Goal: Information Seeking & Learning: Learn about a topic

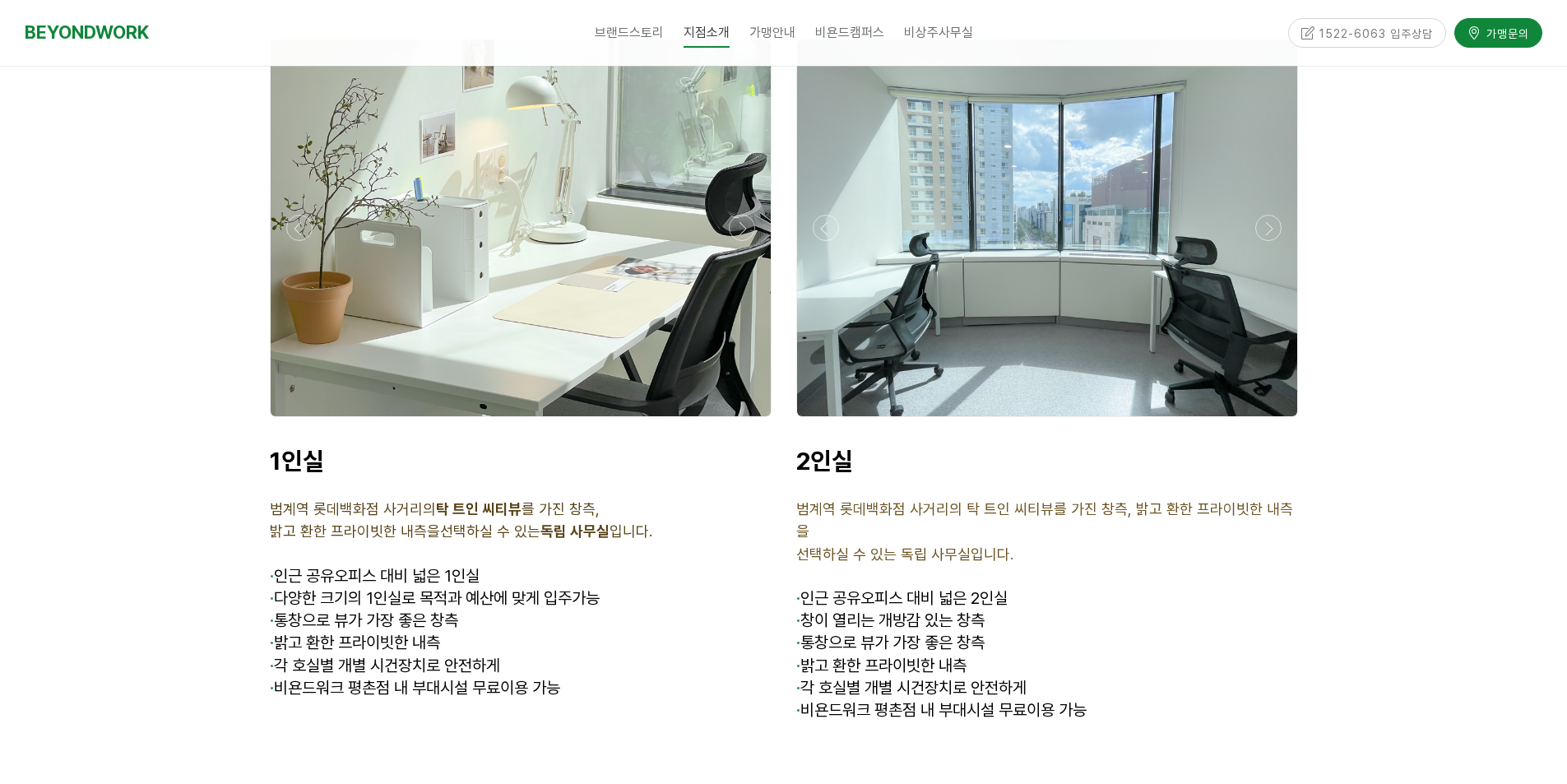
scroll to position [4769, 0]
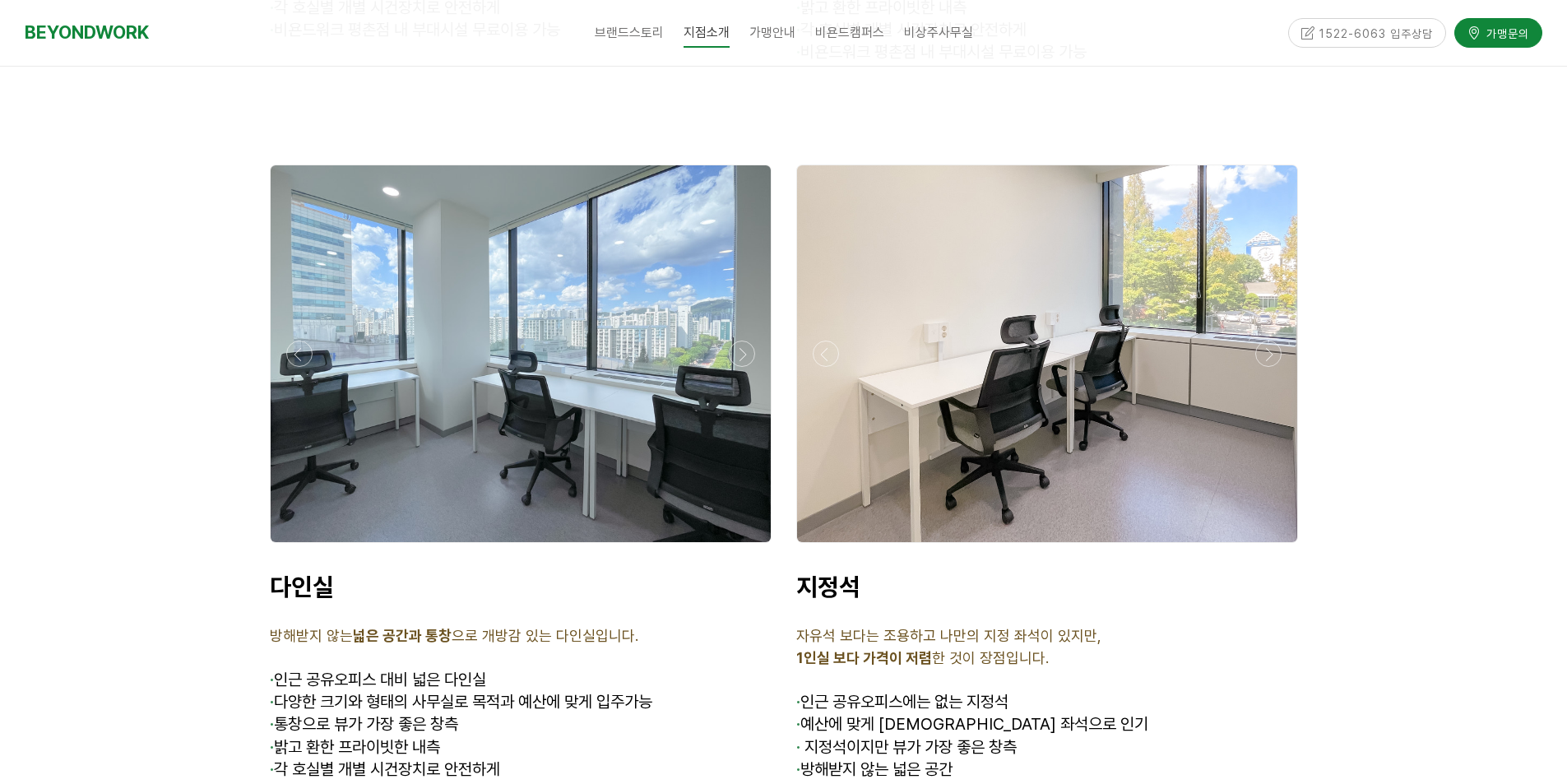
click at [677, 625] on p "방해받지 않는 넓은 공간과 통창 으로 개방감 있는 다인실입니다." at bounding box center [520, 636] width 502 height 22
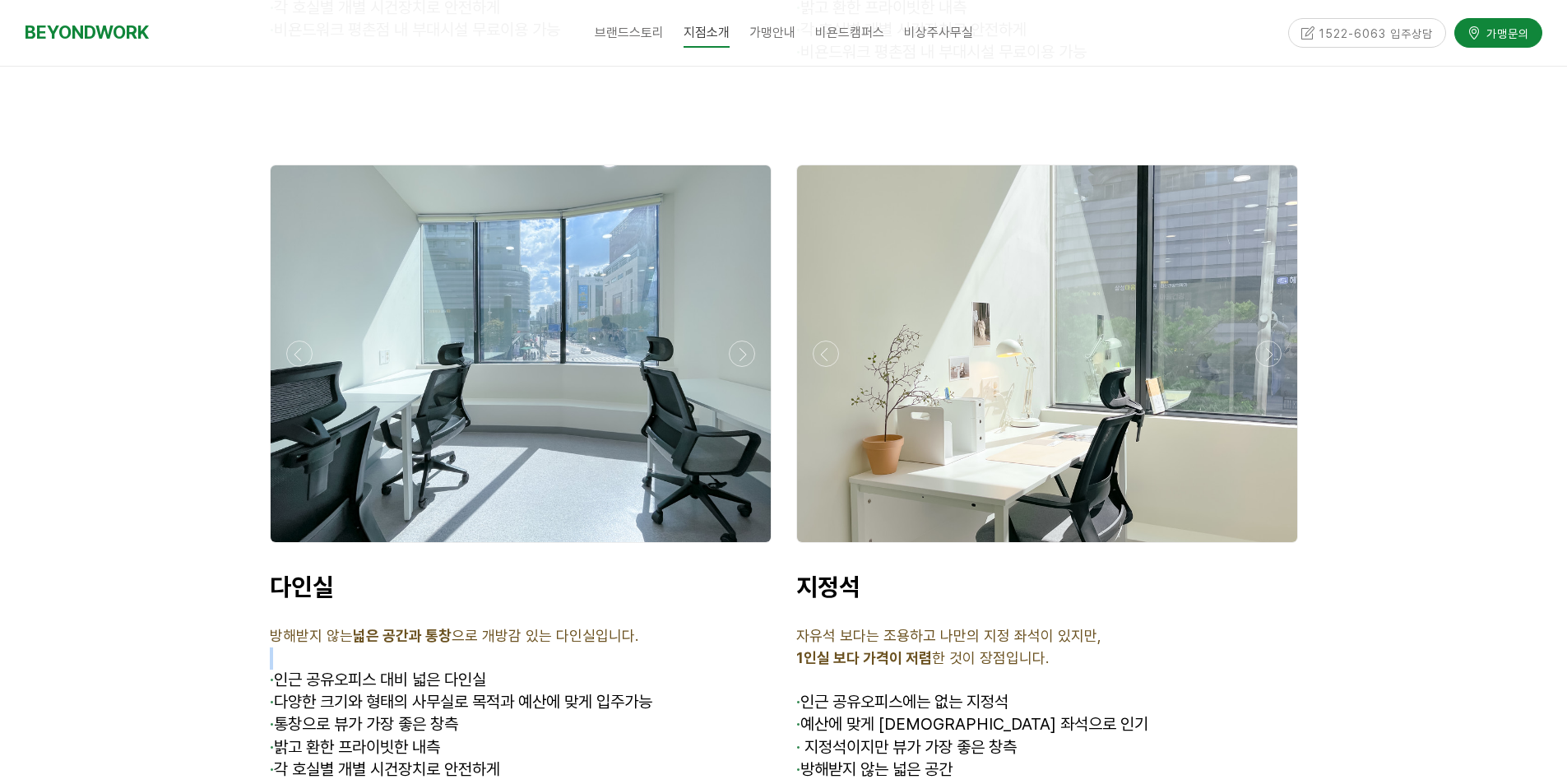
click at [677, 625] on p "방해받지 않는 넓은 공간과 통창 으로 개방감 있는 다인실입니다." at bounding box center [520, 636] width 502 height 22
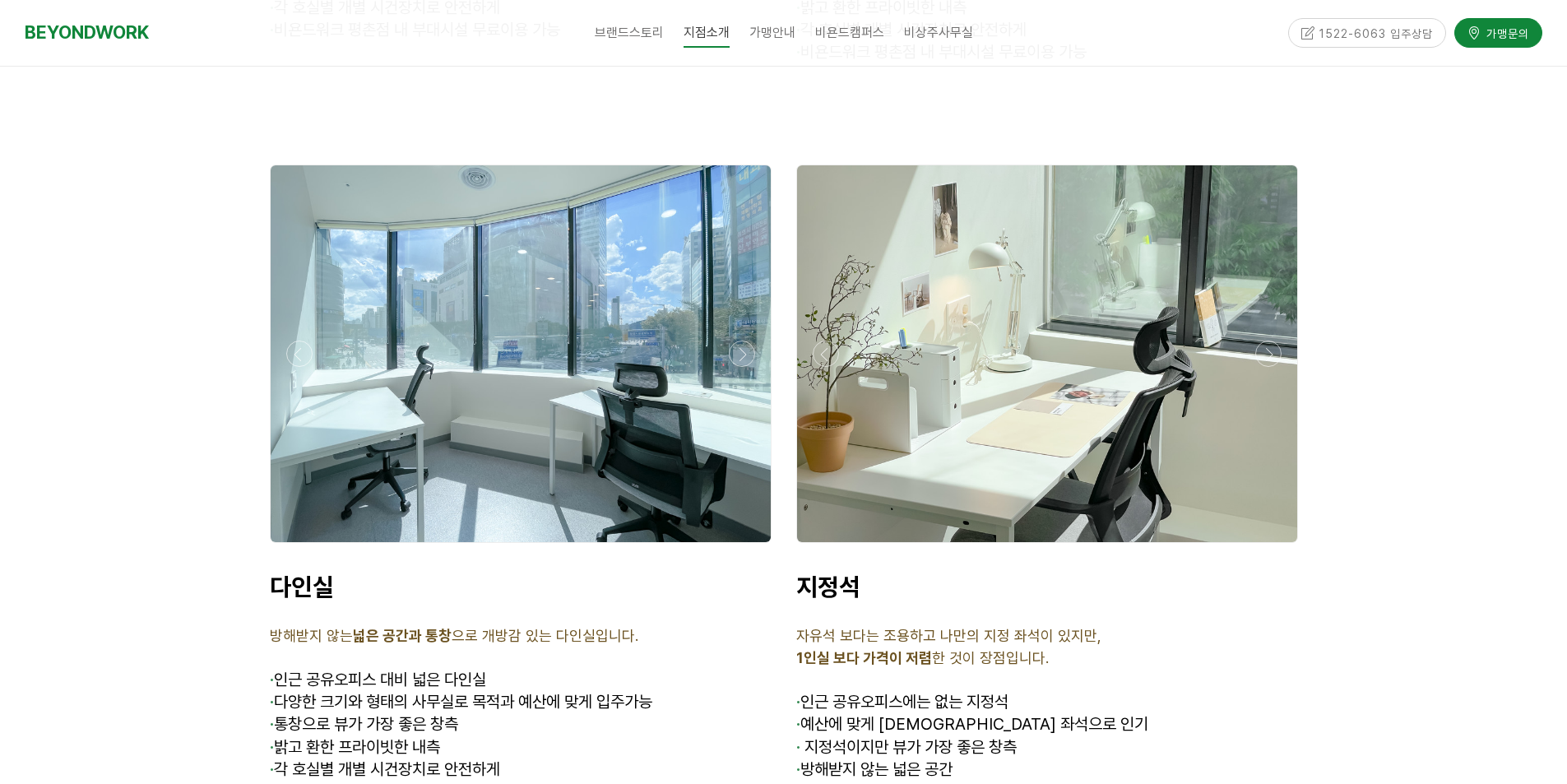
click at [677, 625] on p "방해받지 않는 넓은 공간과 통창 으로 개방감 있는 다인실입니다." at bounding box center [520, 636] width 502 height 22
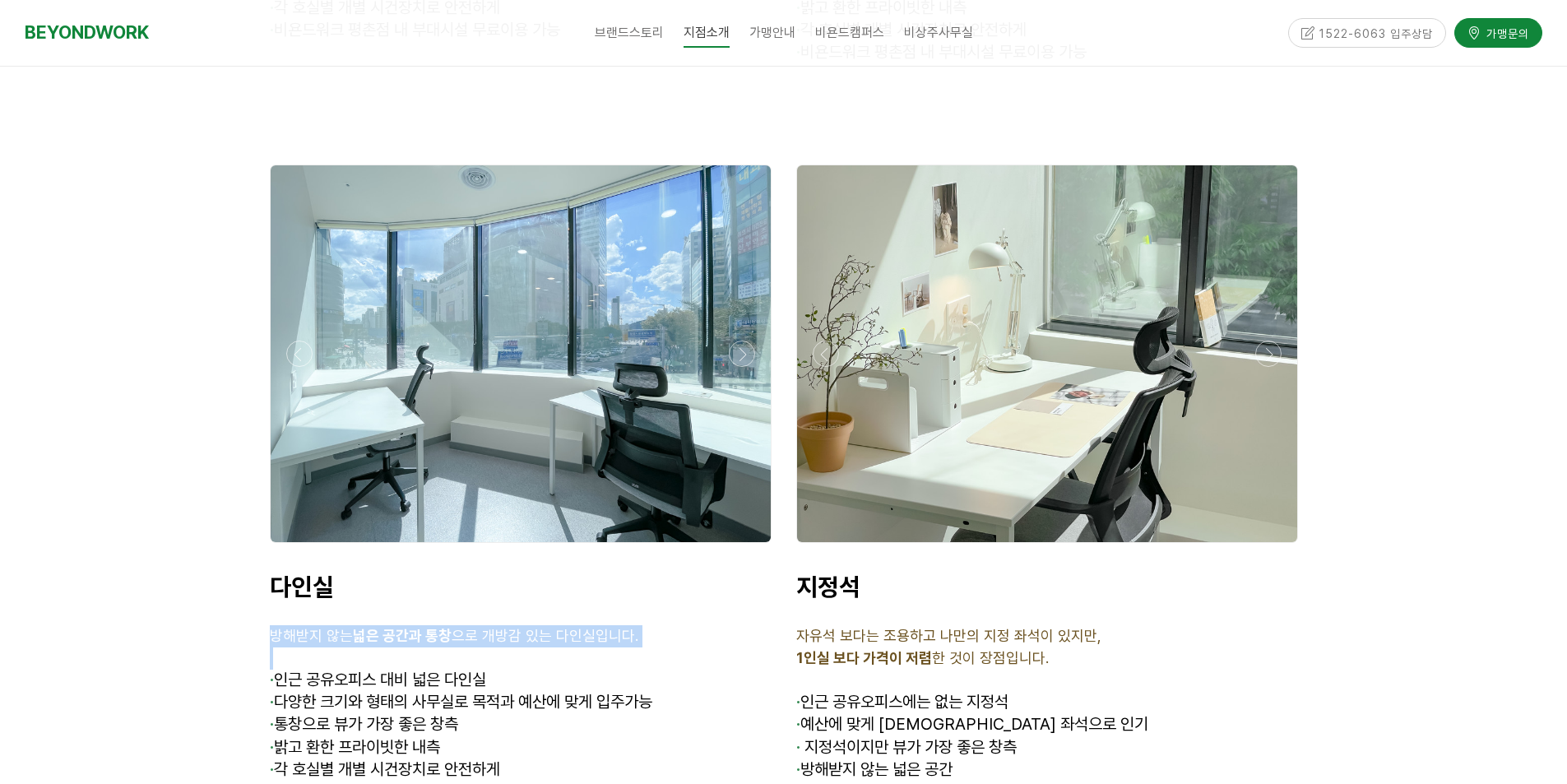
click at [677, 625] on p "방해받지 않는 넓은 공간과 통창 으로 개방감 있는 다인실입니다." at bounding box center [520, 636] width 502 height 22
click at [679, 625] on p "방해받지 않는 넓은 공간과 통창 으로 개방감 있는 다인실입니다." at bounding box center [520, 636] width 502 height 22
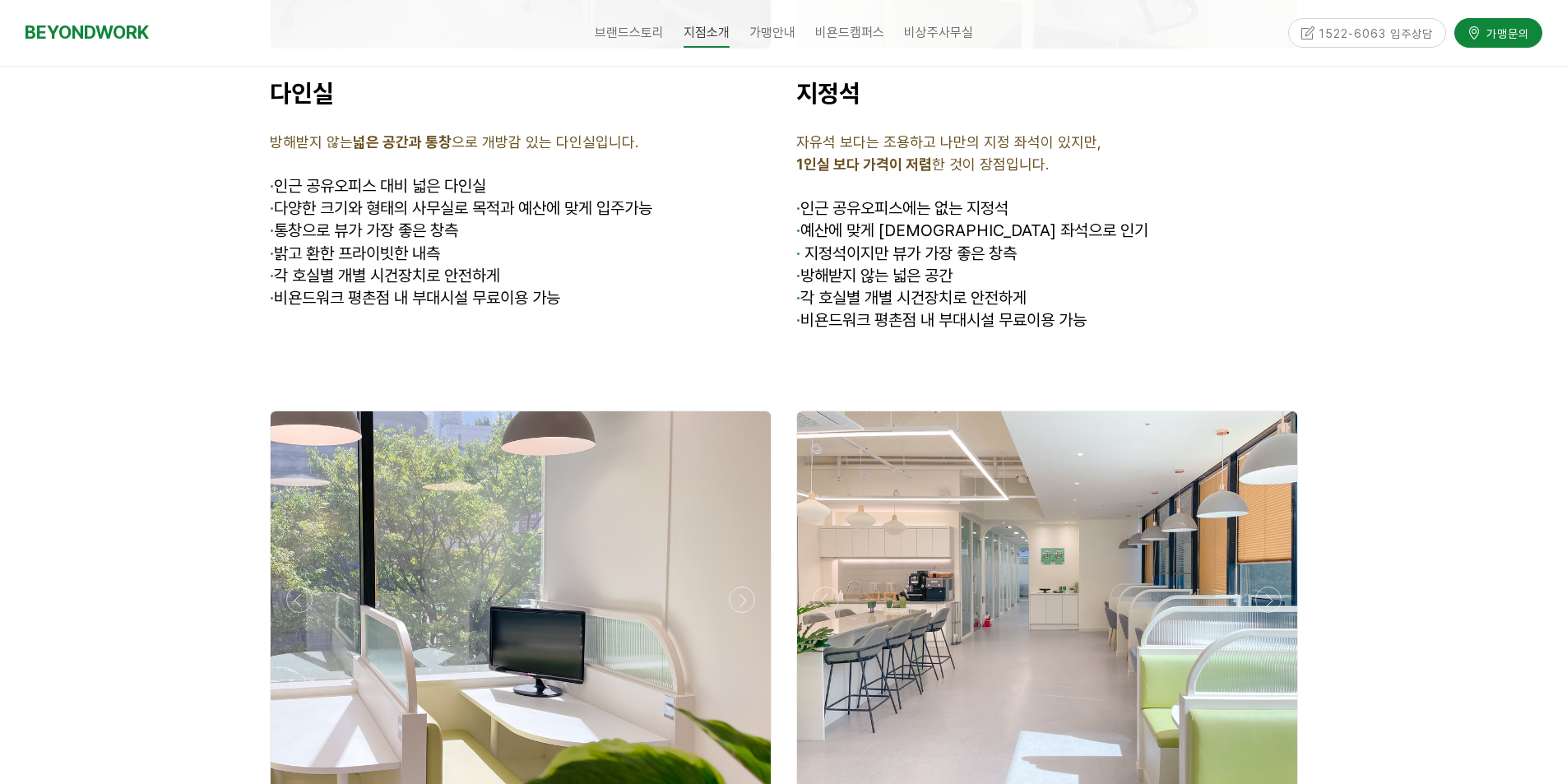
click at [605, 246] on div "다인실 방해받지 않는 넓은 공간과 통창 으로 개방감 있는 다인실입니다. · 인근 공유오피스 대비 넓은 다인실 · 다양한 크기와 형태의 사무실로…" at bounding box center [521, 205] width 527 height 279
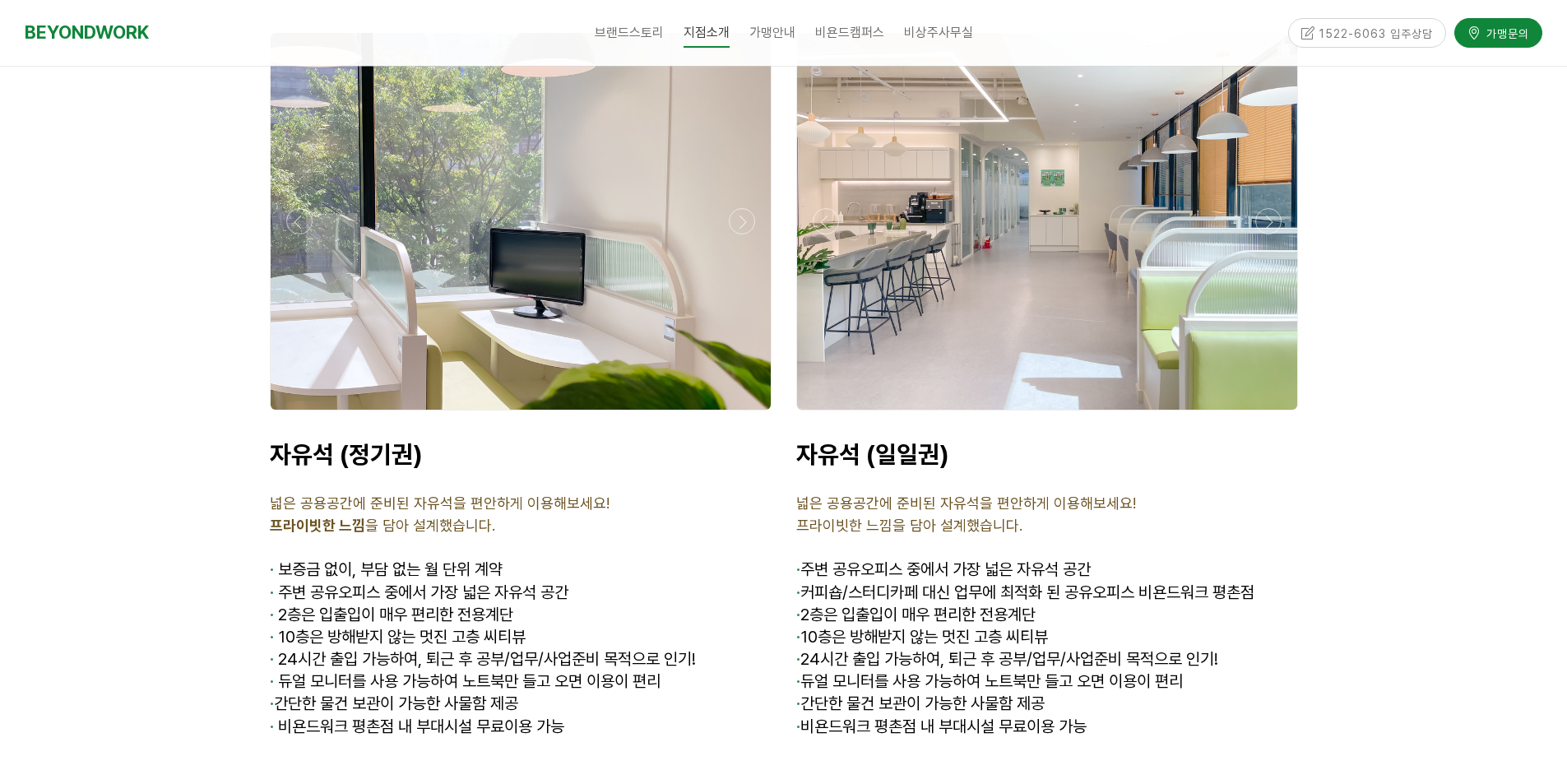
scroll to position [5756, 0]
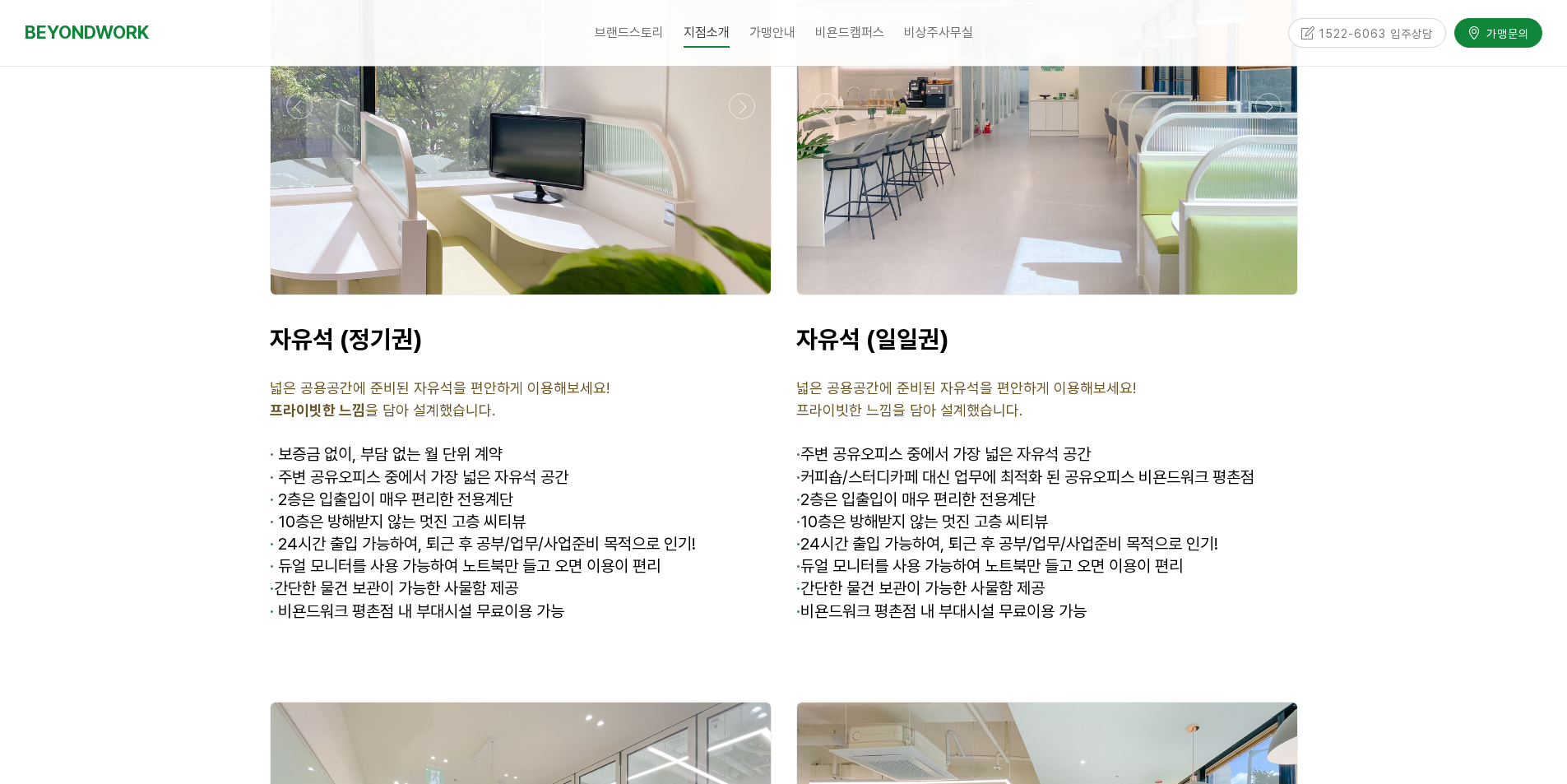
click at [633, 399] on p "프라이빗한 느낌 을 담아 설계했습니다." at bounding box center [520, 410] width 502 height 22
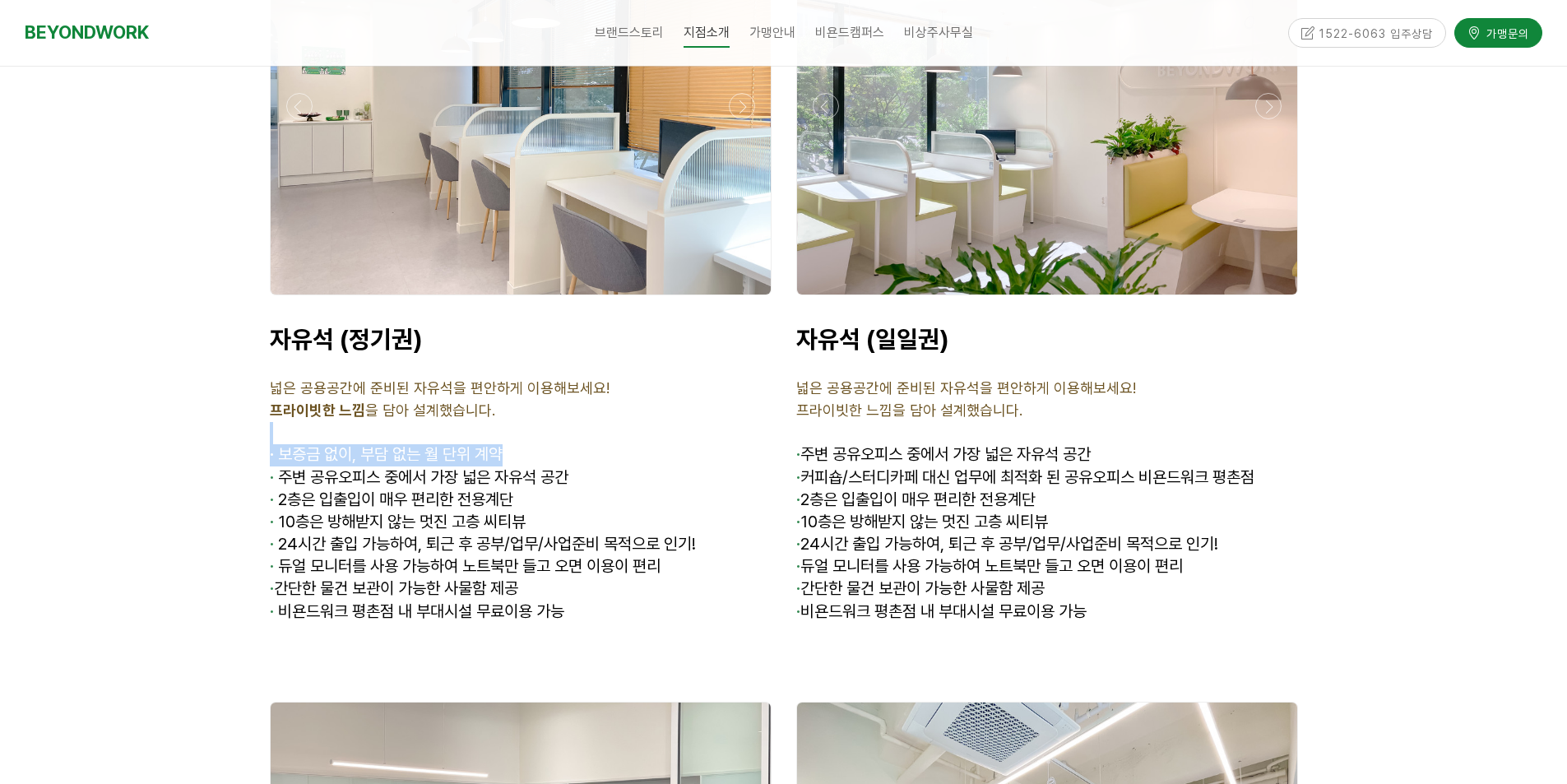
drag, startPoint x: 641, startPoint y: 345, endPoint x: 648, endPoint y: 365, distance: 21.2
click at [648, 365] on div "자유석 (정기권) 넓은 공용공간에 준비된 자유석을 편안하게 이용해보세요! 프라이빗한 느낌 을 담아 설계했습니다. · 보증금 없이, 부담 없는 …" at bounding box center [520, 473] width 502 height 298
click at [648, 444] on p "· 보증금 없이, 부담 없는 월 단위 계약" at bounding box center [520, 455] width 502 height 22
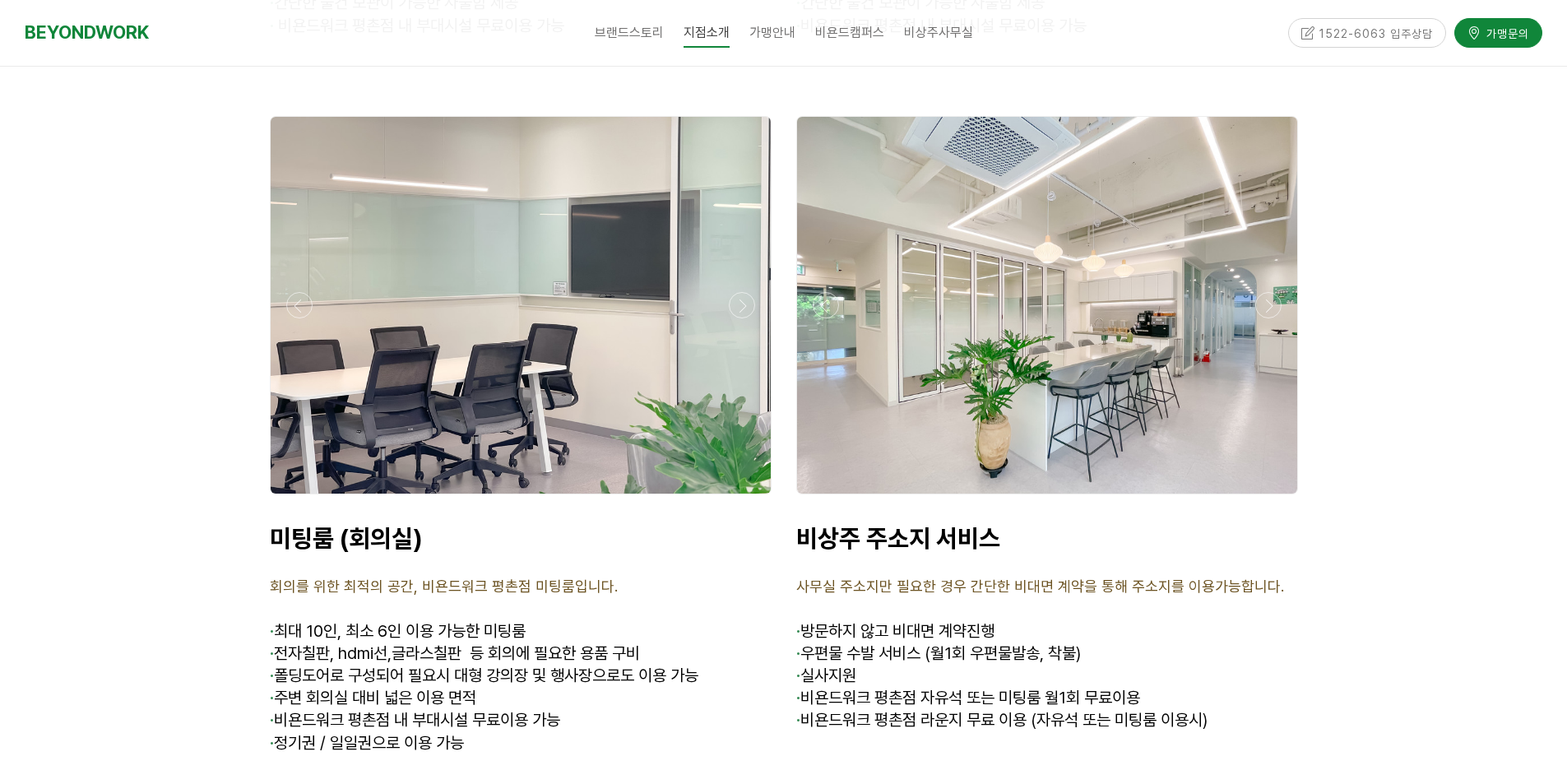
scroll to position [6414, 0]
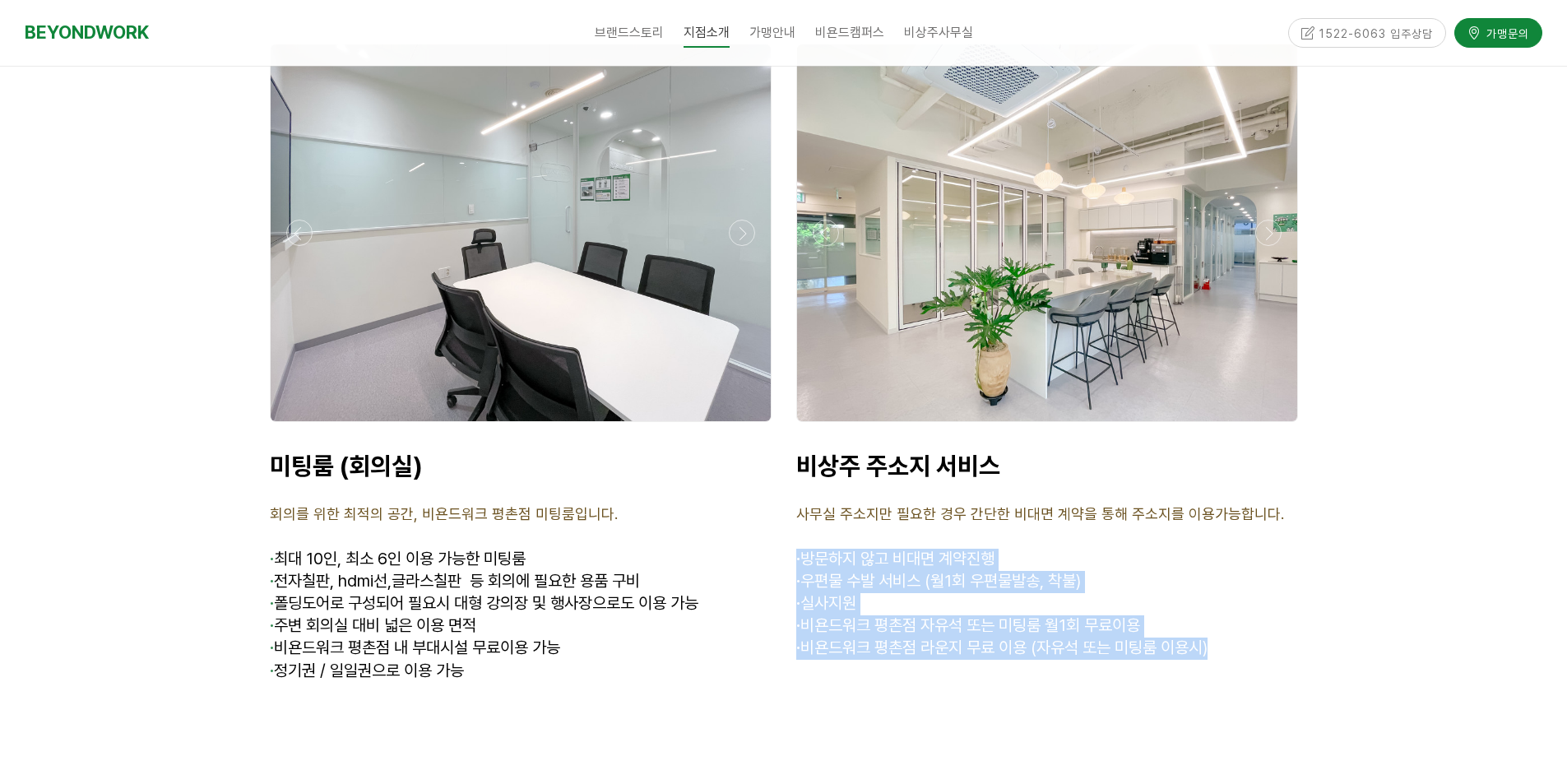
drag, startPoint x: 791, startPoint y: 476, endPoint x: 1235, endPoint y: 557, distance: 451.3
click at [1237, 557] on div "비상주 주소지 서비스 사무실 주소지만 필요한 경우 간단한 비대면 계약을 통해 주소지를 이용가능합니다. · 방문하지 않고 비대면 계약진행 · 우…" at bounding box center [1048, 578] width 527 height 279
click at [1235, 637] on p "· 비욘드워크 평촌점 라운지 무료 이용 (자유석 또는 미팅룸 이용시)" at bounding box center [1047, 648] width 502 height 22
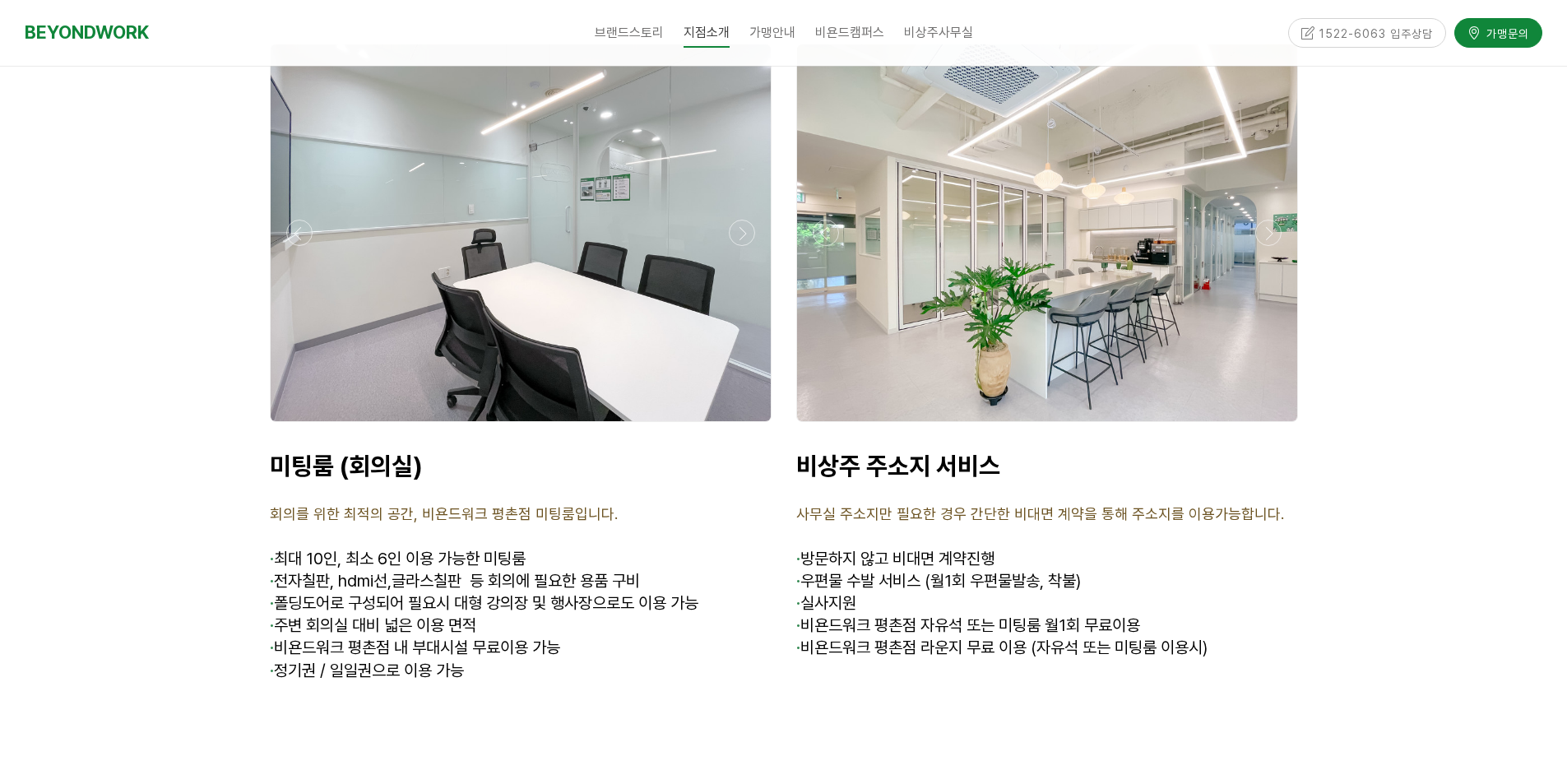
click at [1235, 637] on p "· 비욘드워크 평촌점 라운지 무료 이용 (자유석 또는 미팅룸 이용시)" at bounding box center [1047, 648] width 502 height 22
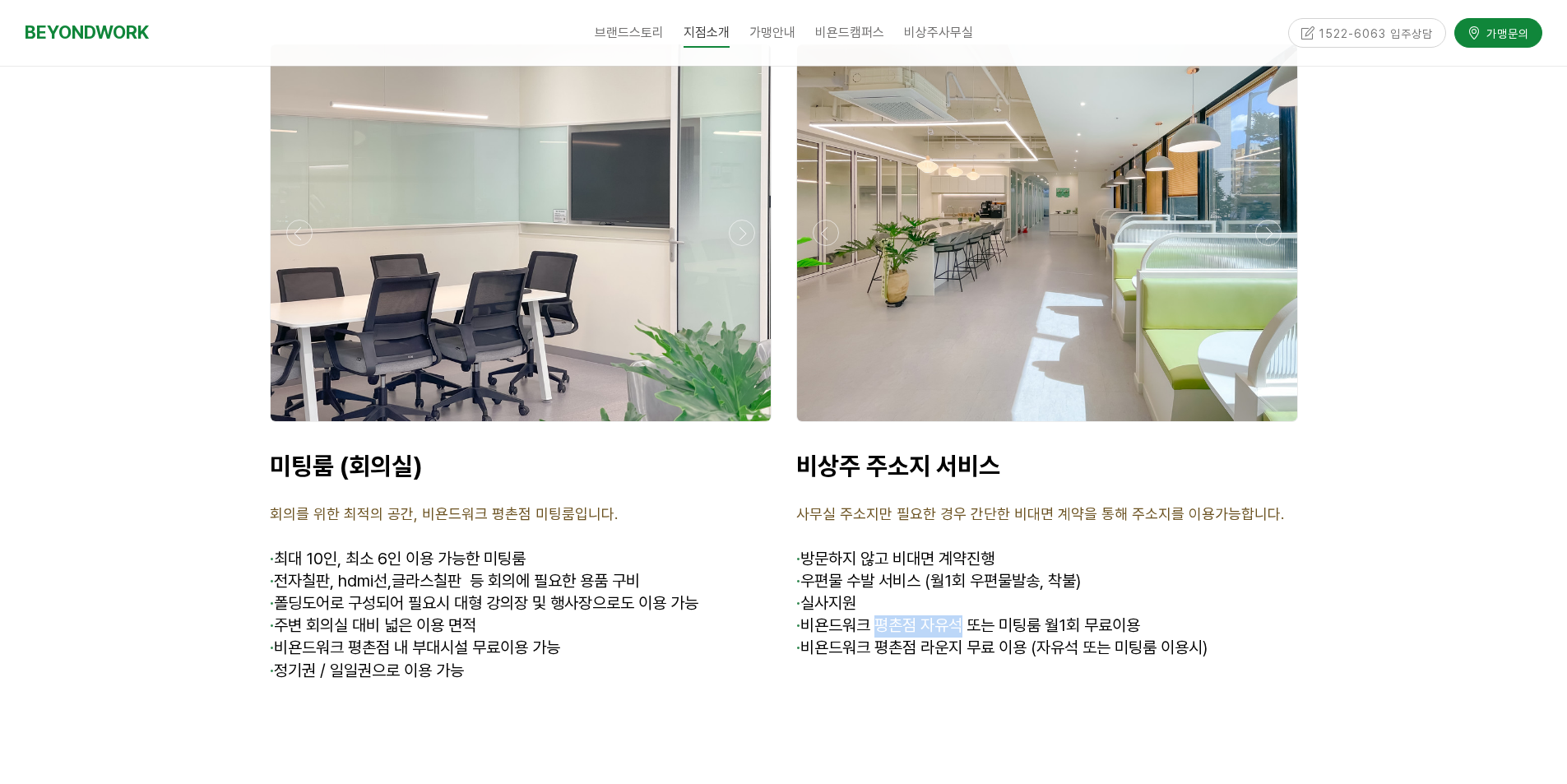
drag, startPoint x: 880, startPoint y: 539, endPoint x: 965, endPoint y: 541, distance: 85.0
click at [965, 615] on span "· 비욘드워크 평촌점 자유석 또는 미팅룸 월1회 무료이용" at bounding box center [968, 624] width 344 height 20
click at [954, 615] on span "· 비욘드워크 평촌점 자유석 또는 미팅룸 월1회 무료이용" at bounding box center [968, 624] width 344 height 20
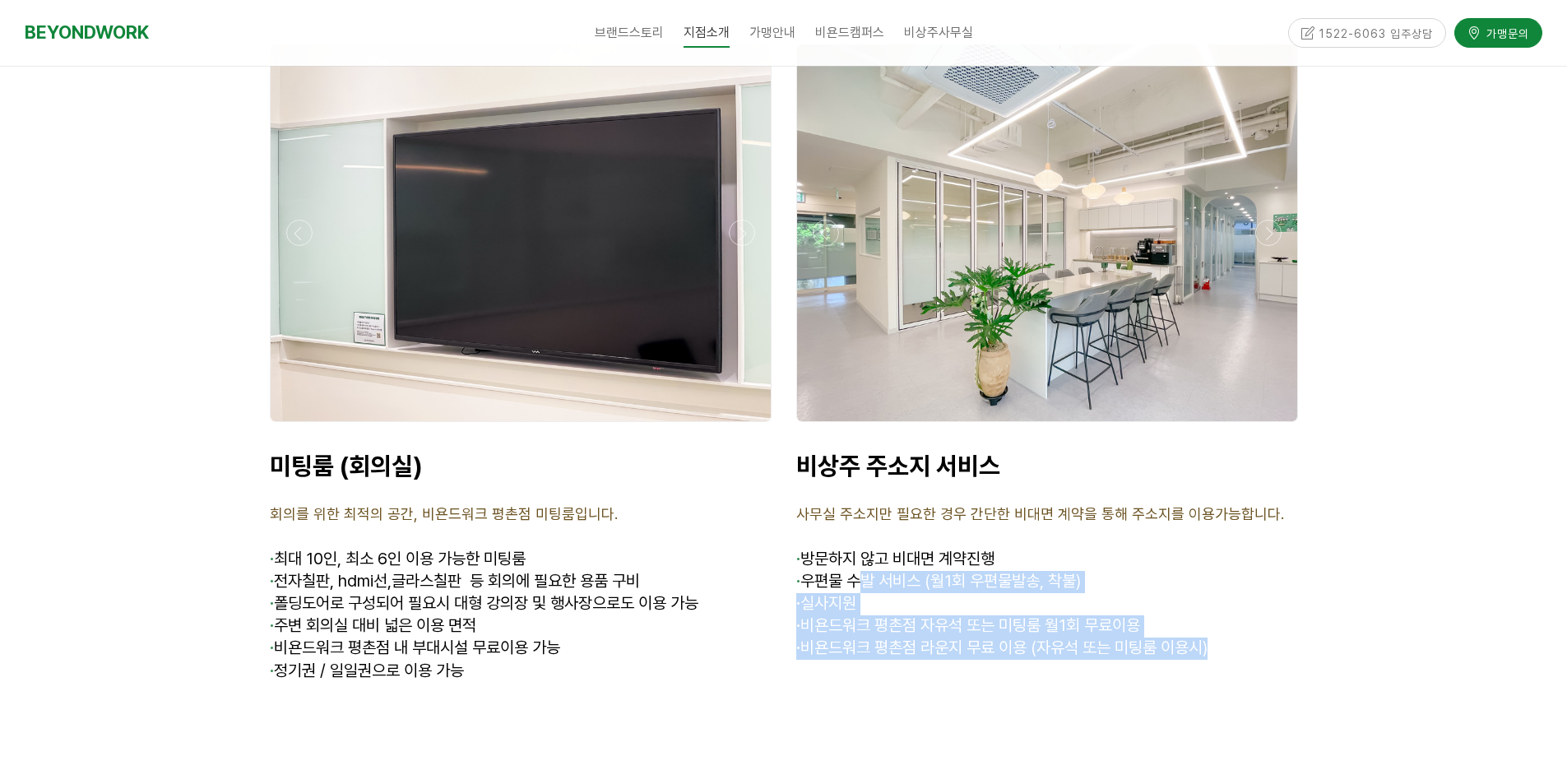
drag, startPoint x: 867, startPoint y: 497, endPoint x: 1263, endPoint y: 561, distance: 401.1
click at [1263, 561] on div "비상주 주소지 서비스 사무실 주소지만 필요한 경우 간단한 비대면 계약을 통해 주소지를 이용가능합니다. · 방문하지 않고 비대면 계약진행 · 우…" at bounding box center [1047, 577] width 502 height 254
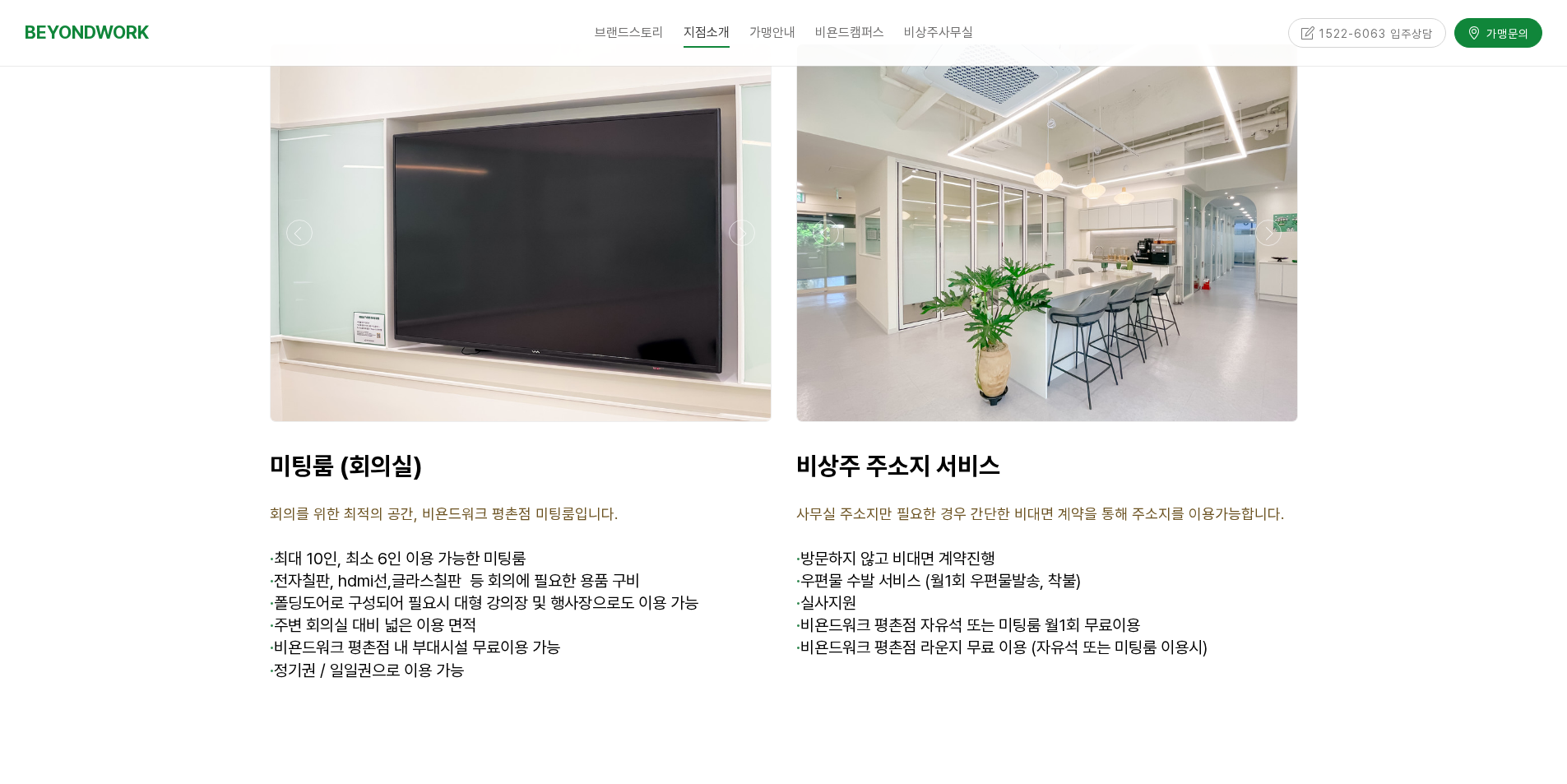
click at [1259, 660] on p at bounding box center [1047, 671] width 502 height 22
click at [1239, 637] on p "· 비욘드워크 평촌점 라운지 무료 이용 (자유석 또는 미팅룸 이용시)" at bounding box center [1047, 648] width 502 height 22
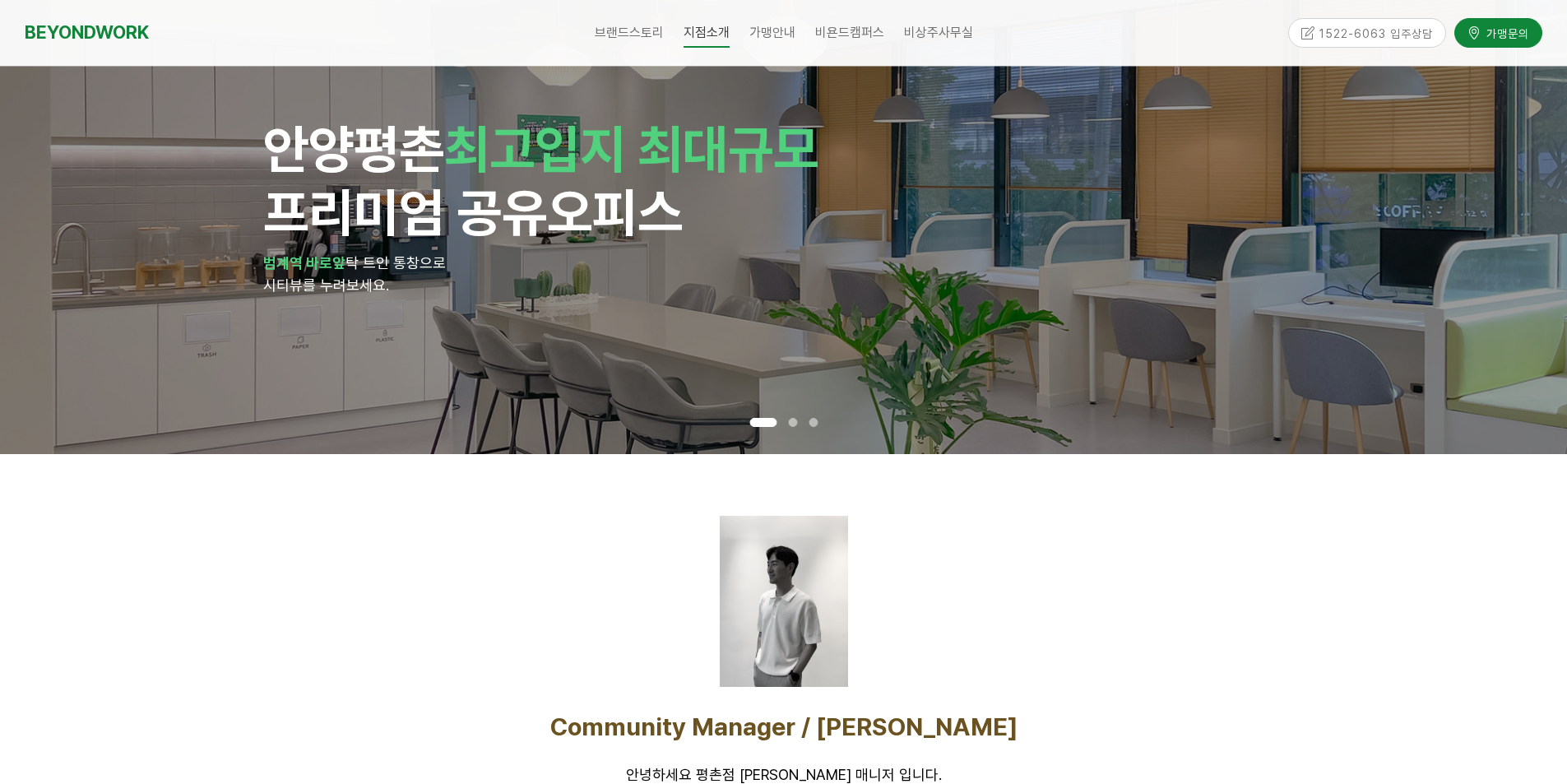
scroll to position [0, 0]
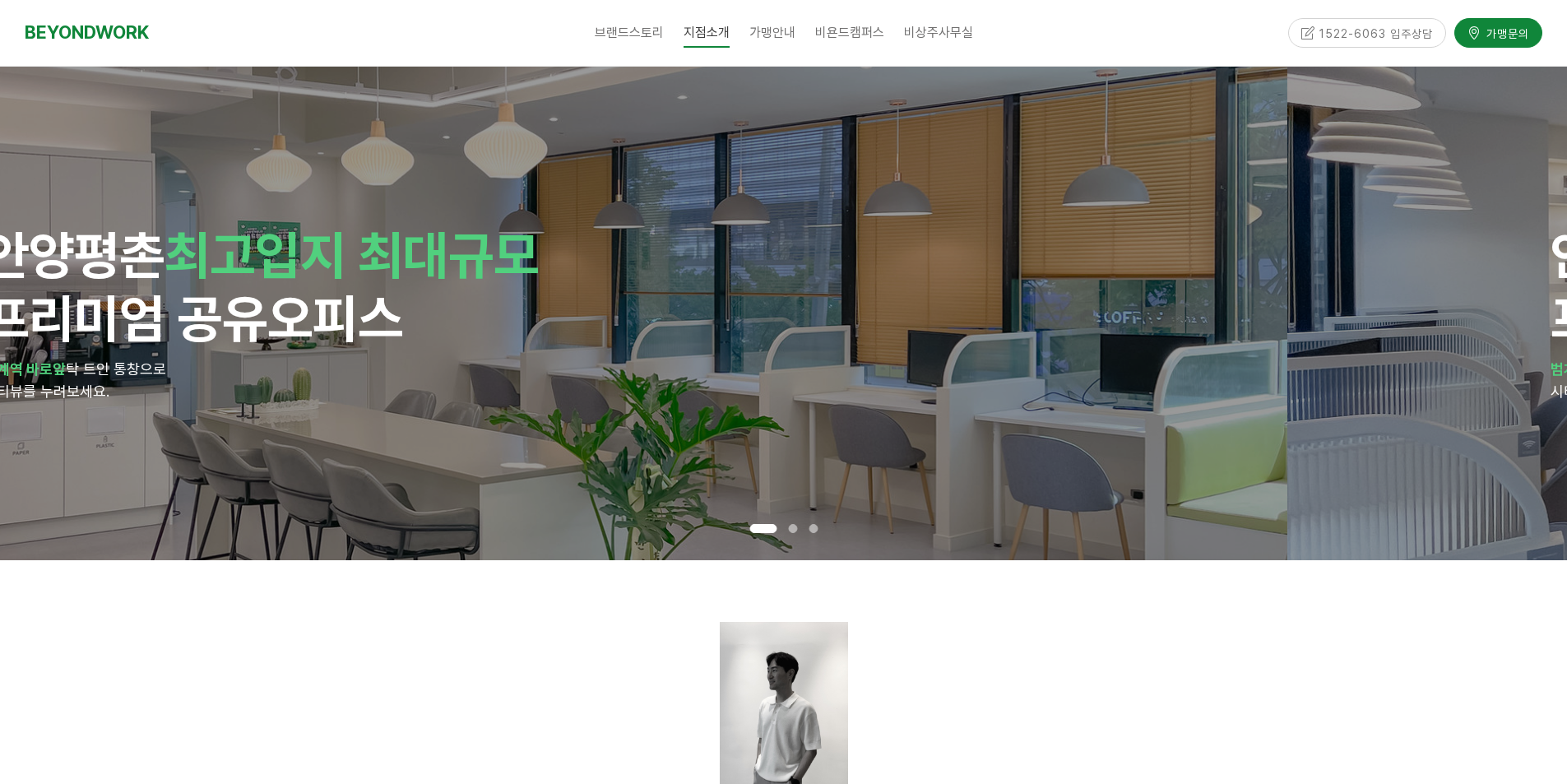
drag, startPoint x: 793, startPoint y: 438, endPoint x: 454, endPoint y: 454, distance: 339.4
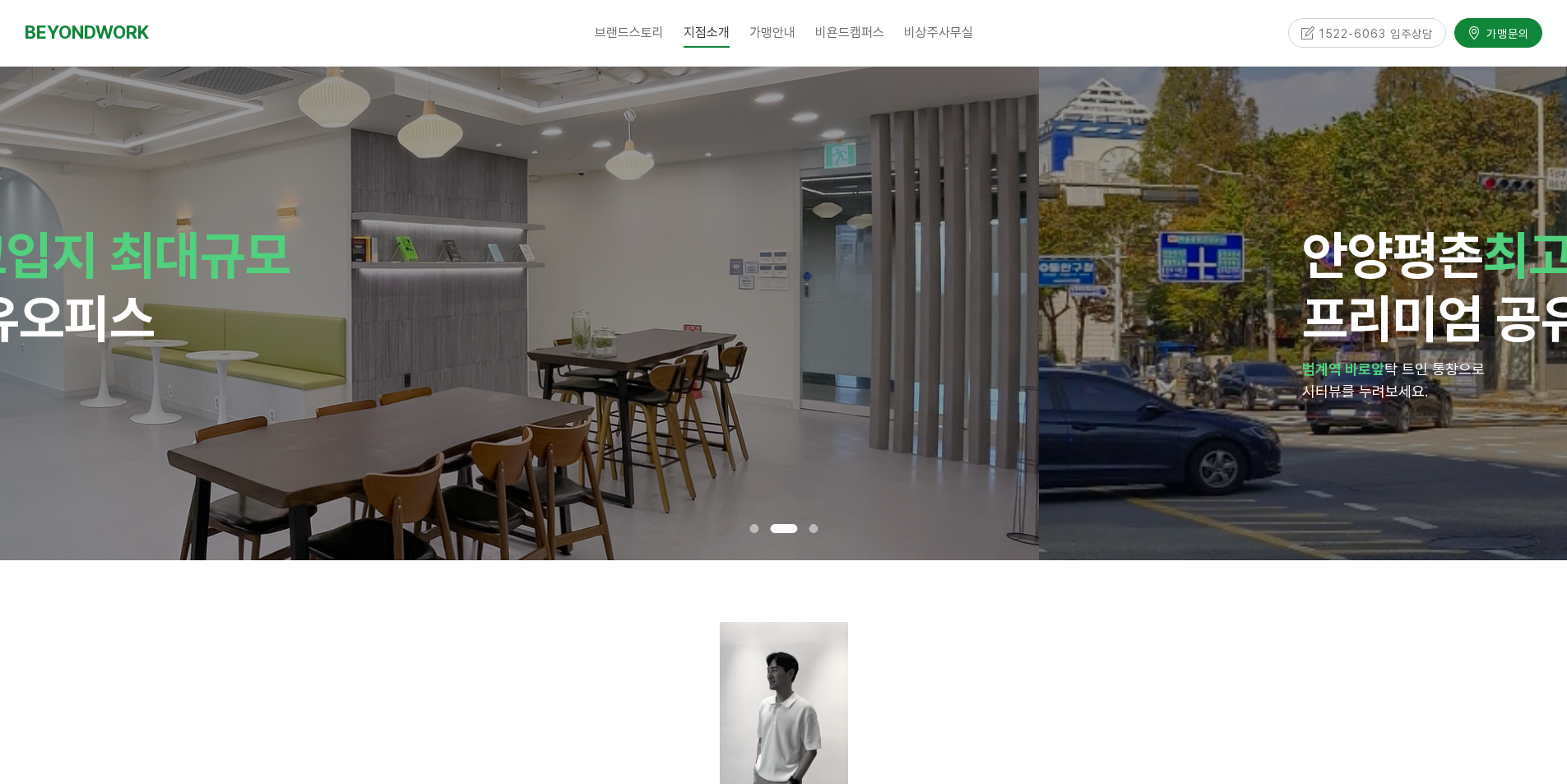
drag, startPoint x: 1043, startPoint y: 365, endPoint x: 446, endPoint y: 409, distance: 598.6
click at [463, 409] on div "안양 평촌 최고입지 최대규모 프리미엄 공유오피스 범계역 바로앞 탁 트인 통창으로 시티뷰를 누려보세요." at bounding box center [256, 313] width 1042 height 493
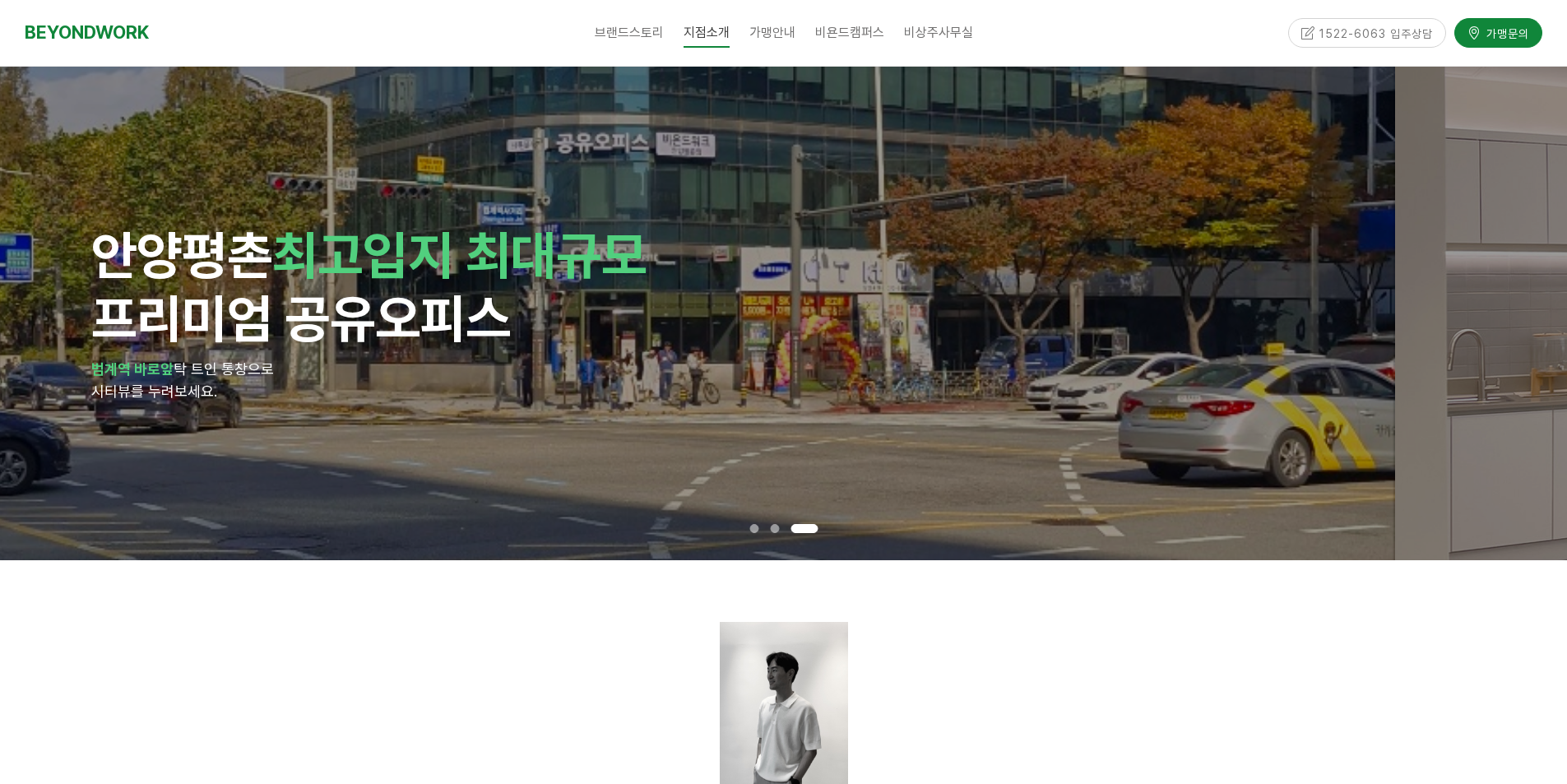
drag, startPoint x: 1064, startPoint y: 378, endPoint x: 892, endPoint y: 427, distance: 178.8
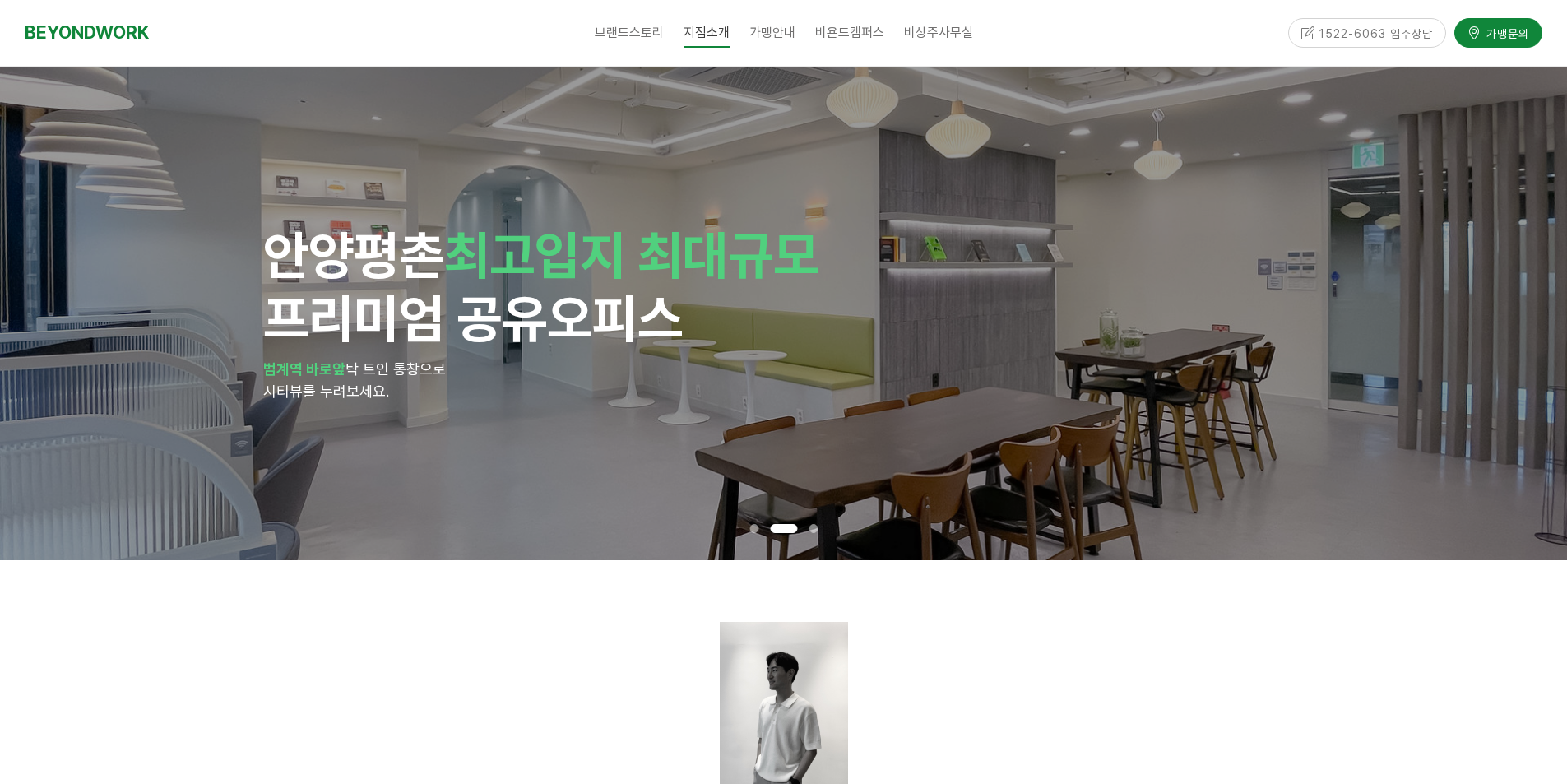
click at [534, 611] on div at bounding box center [784, 707] width 1053 height 196
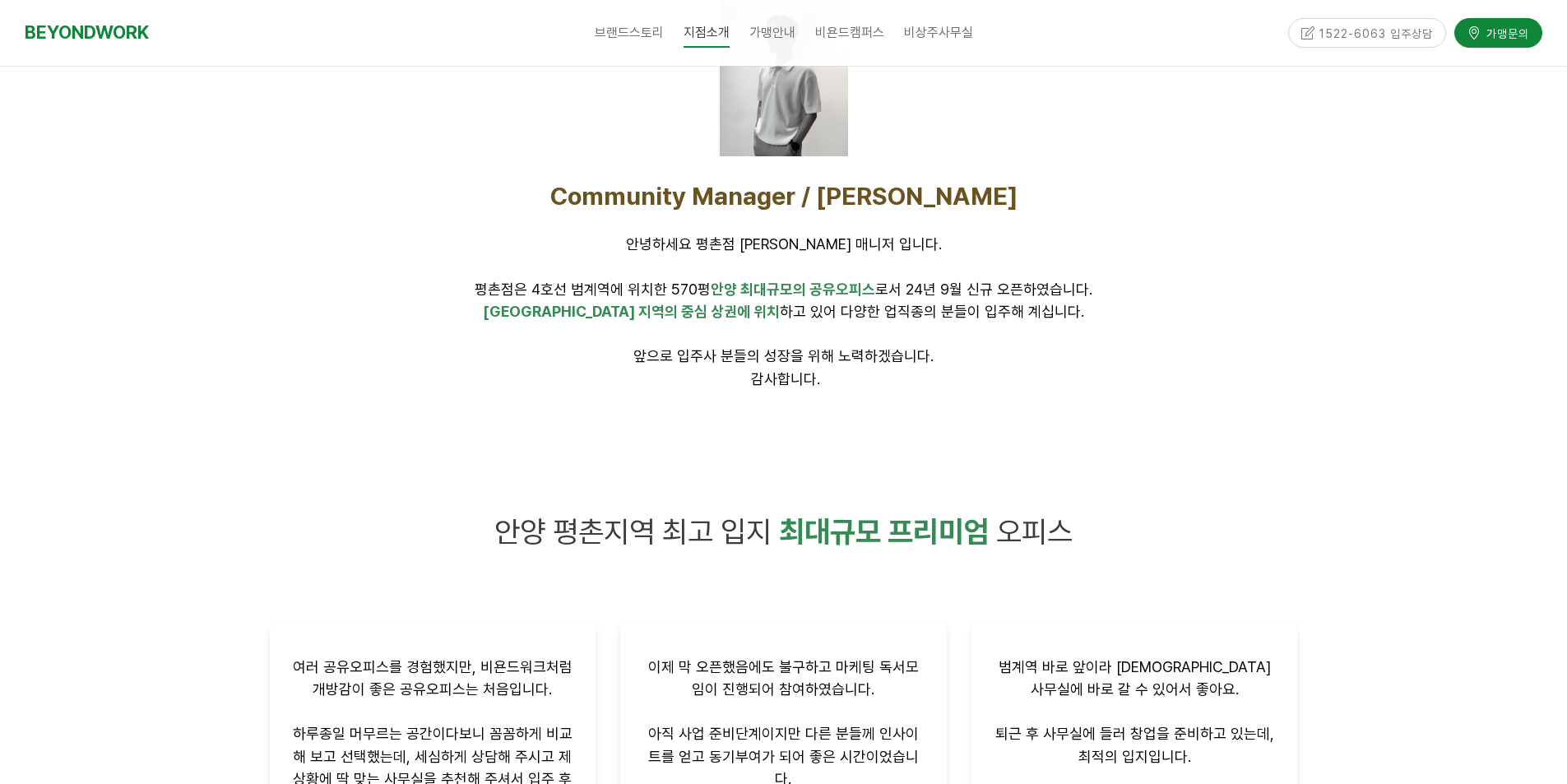
scroll to position [657, 0]
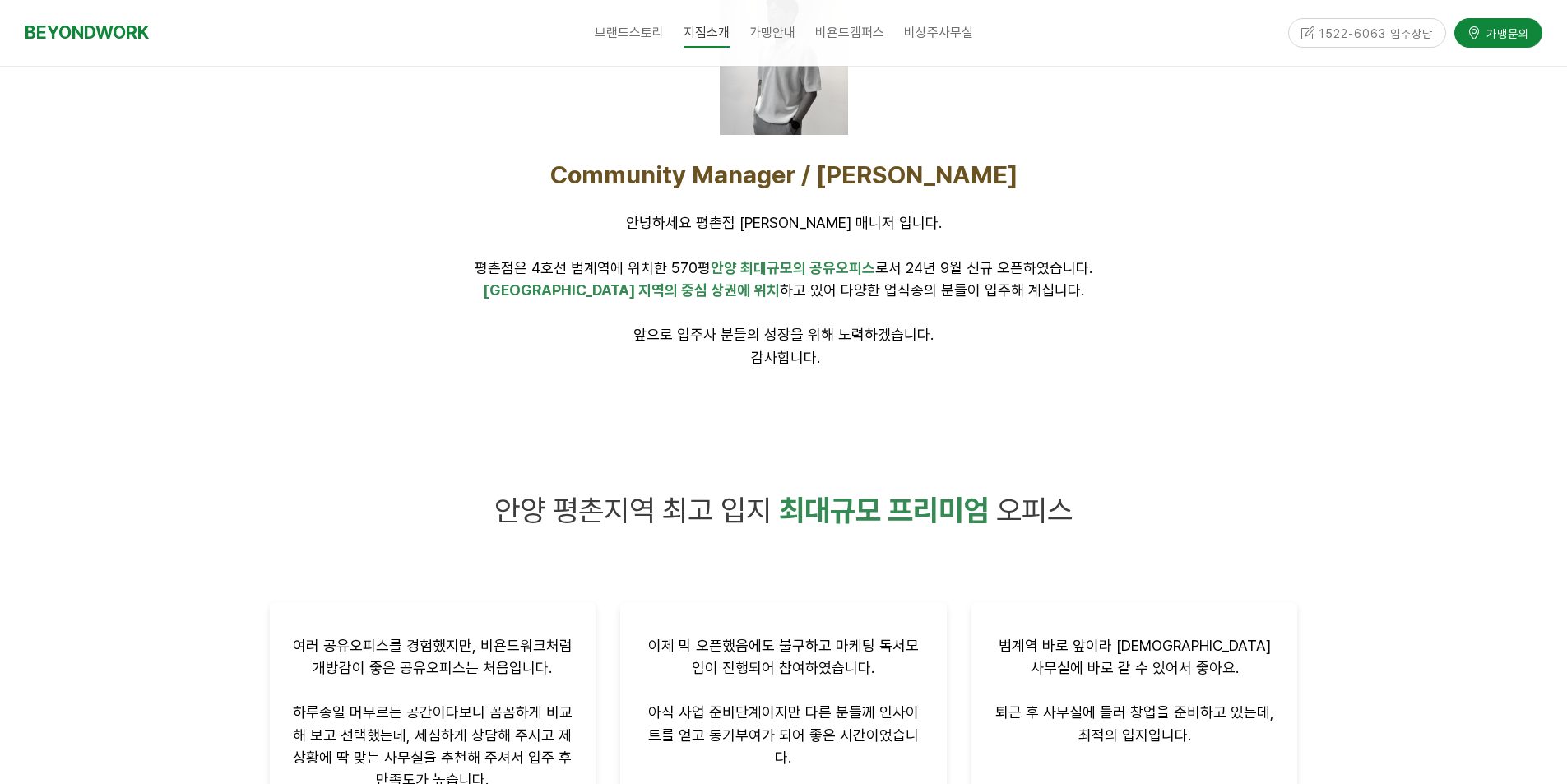
drag, startPoint x: 899, startPoint y: 387, endPoint x: 919, endPoint y: 429, distance: 46.5
click at [919, 429] on div at bounding box center [784, 406] width 1053 height 50
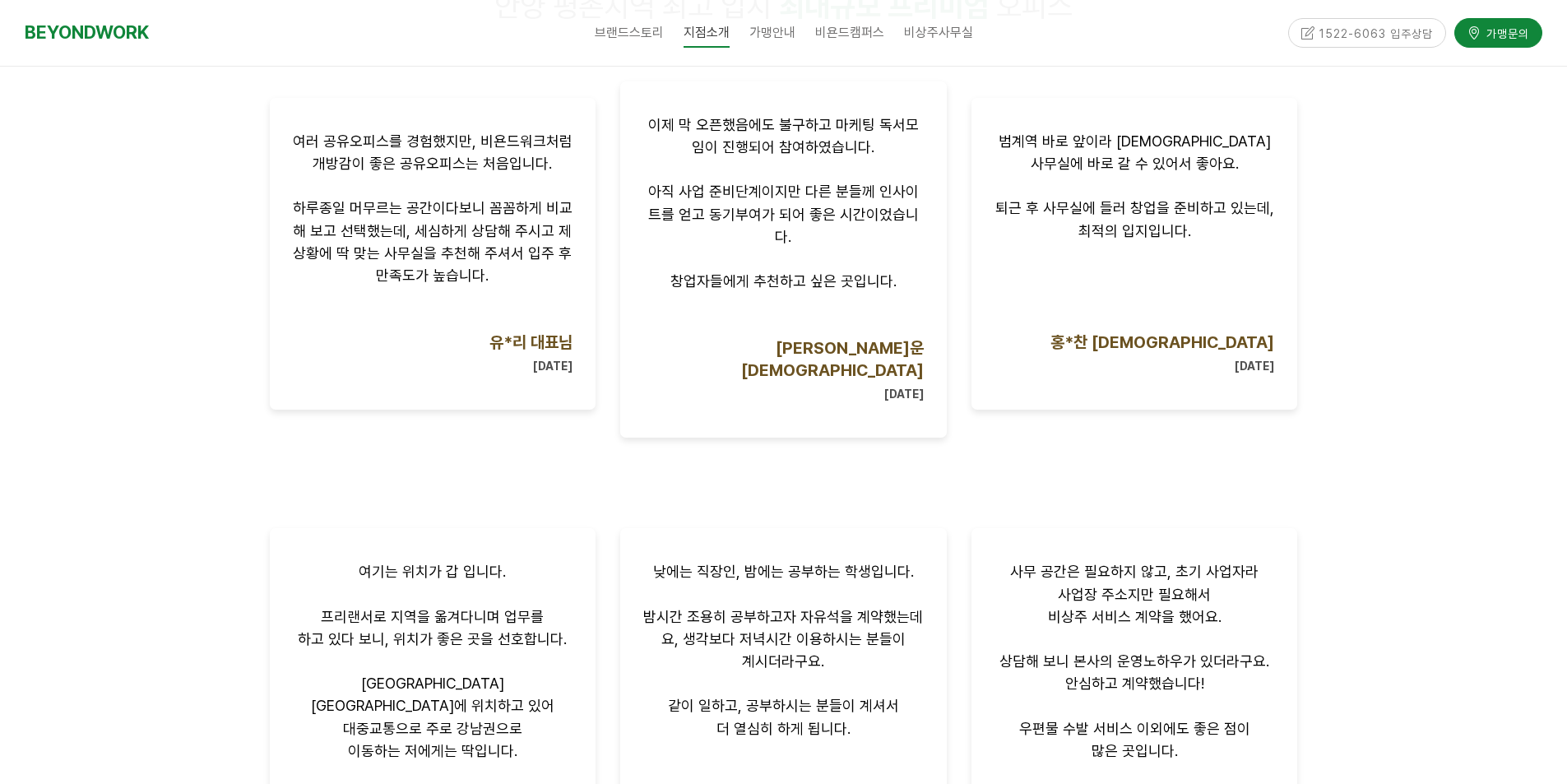
scroll to position [1480, 0]
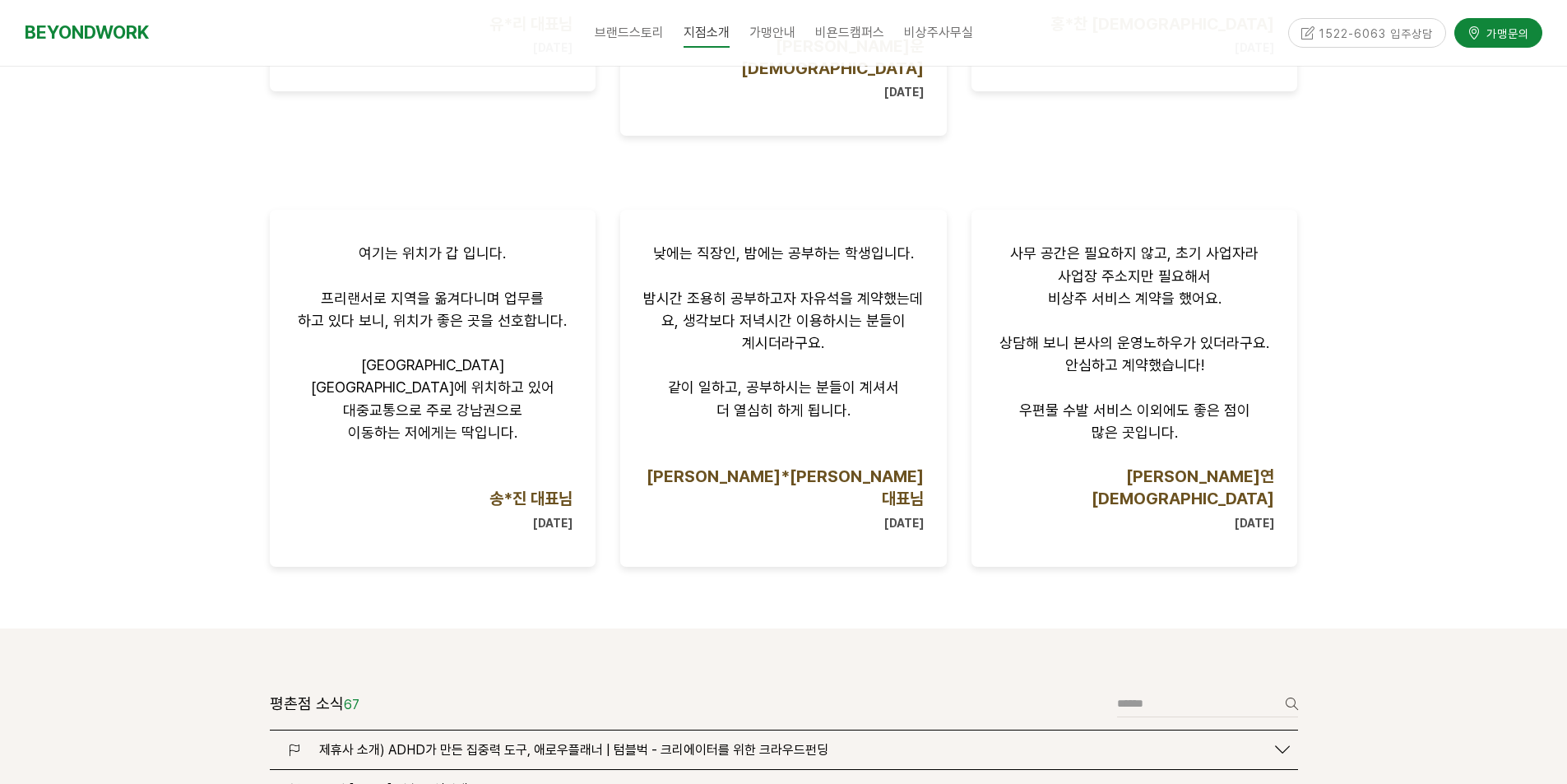
click at [1359, 376] on div at bounding box center [784, 118] width 1567 height 1020
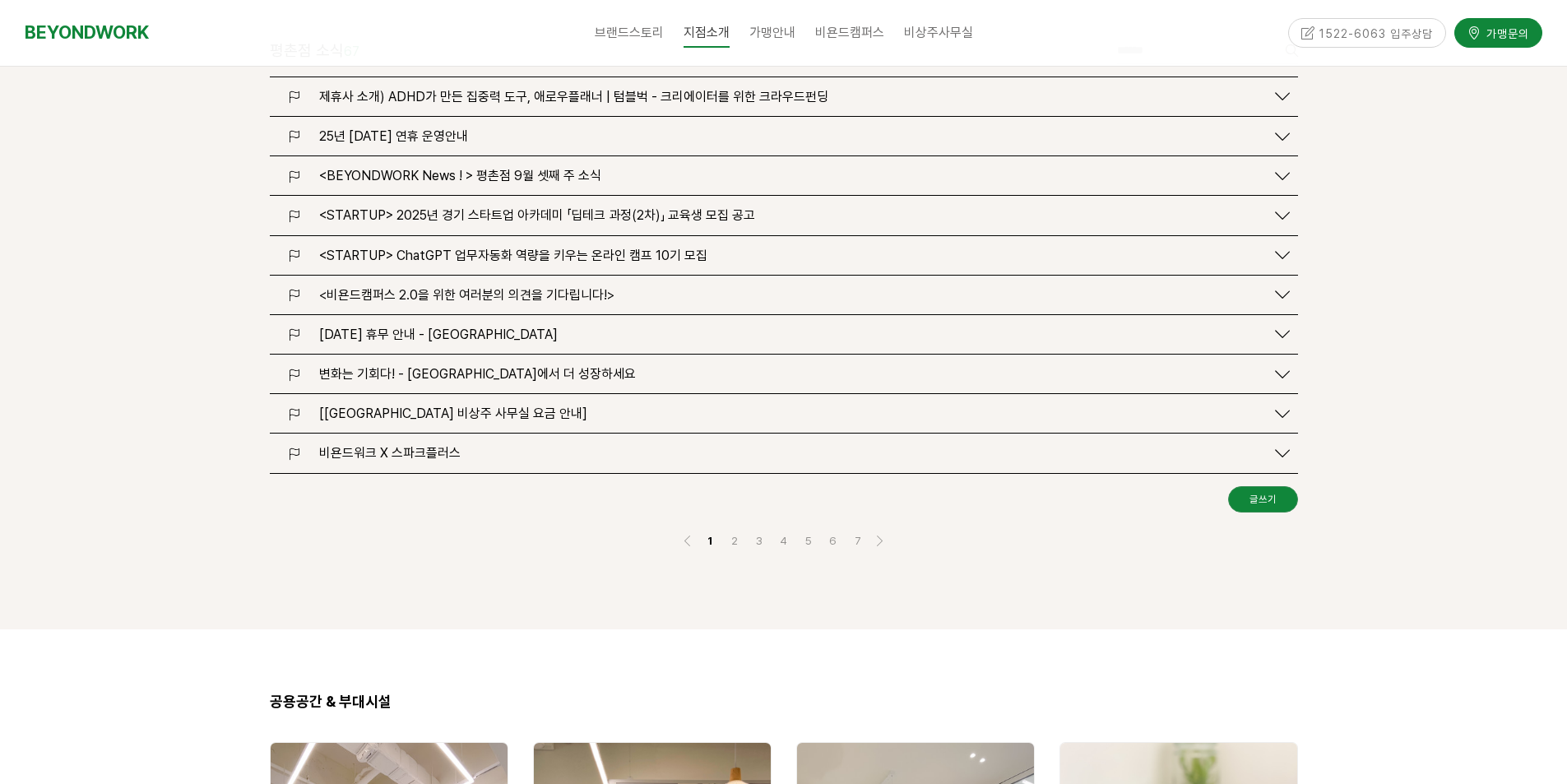
scroll to position [2138, 0]
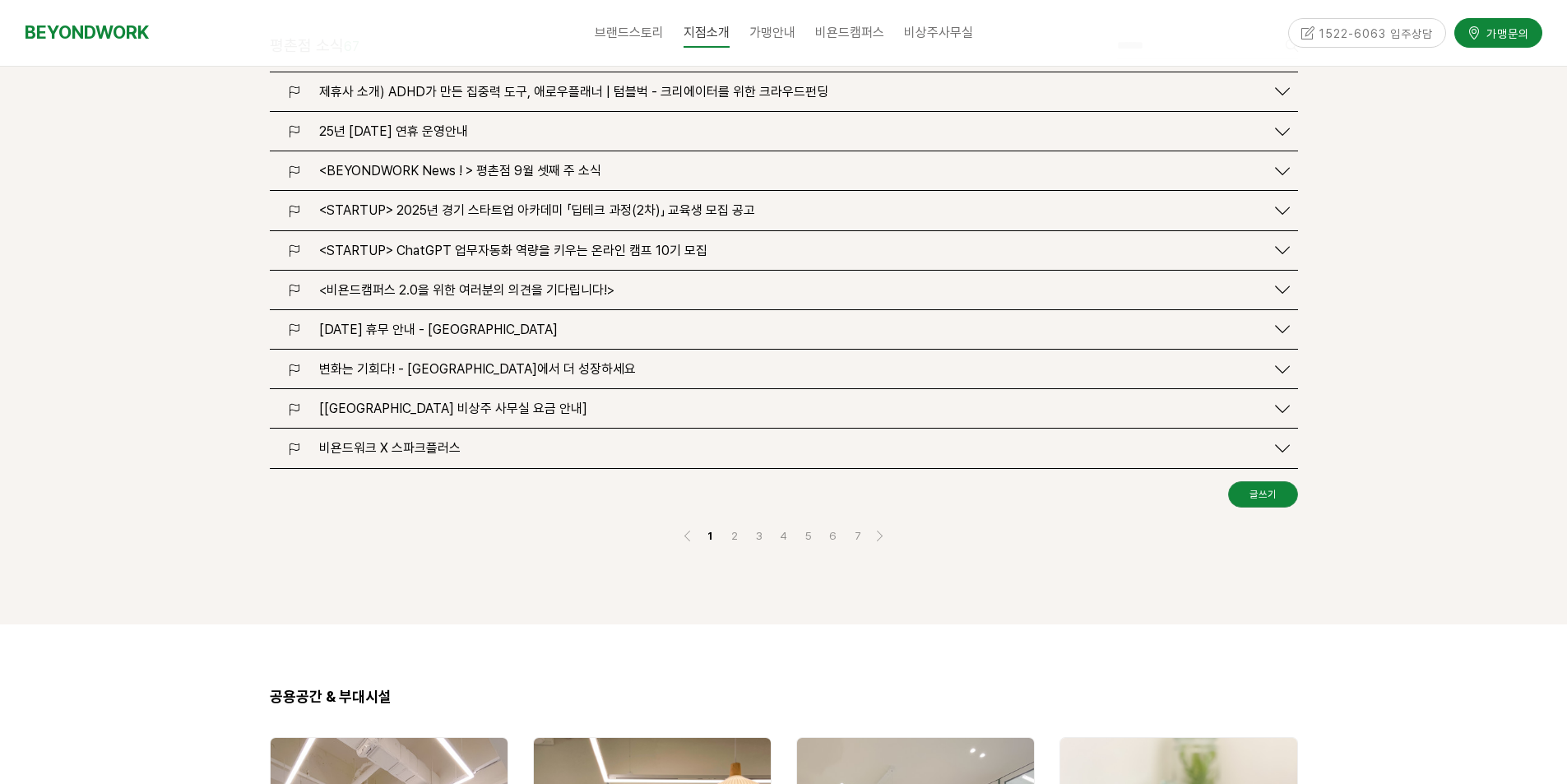
click at [442, 400] on span "[[GEOGRAPHIC_DATA] 비상주 사무실 요금 안내]" at bounding box center [453, 408] width 269 height 15
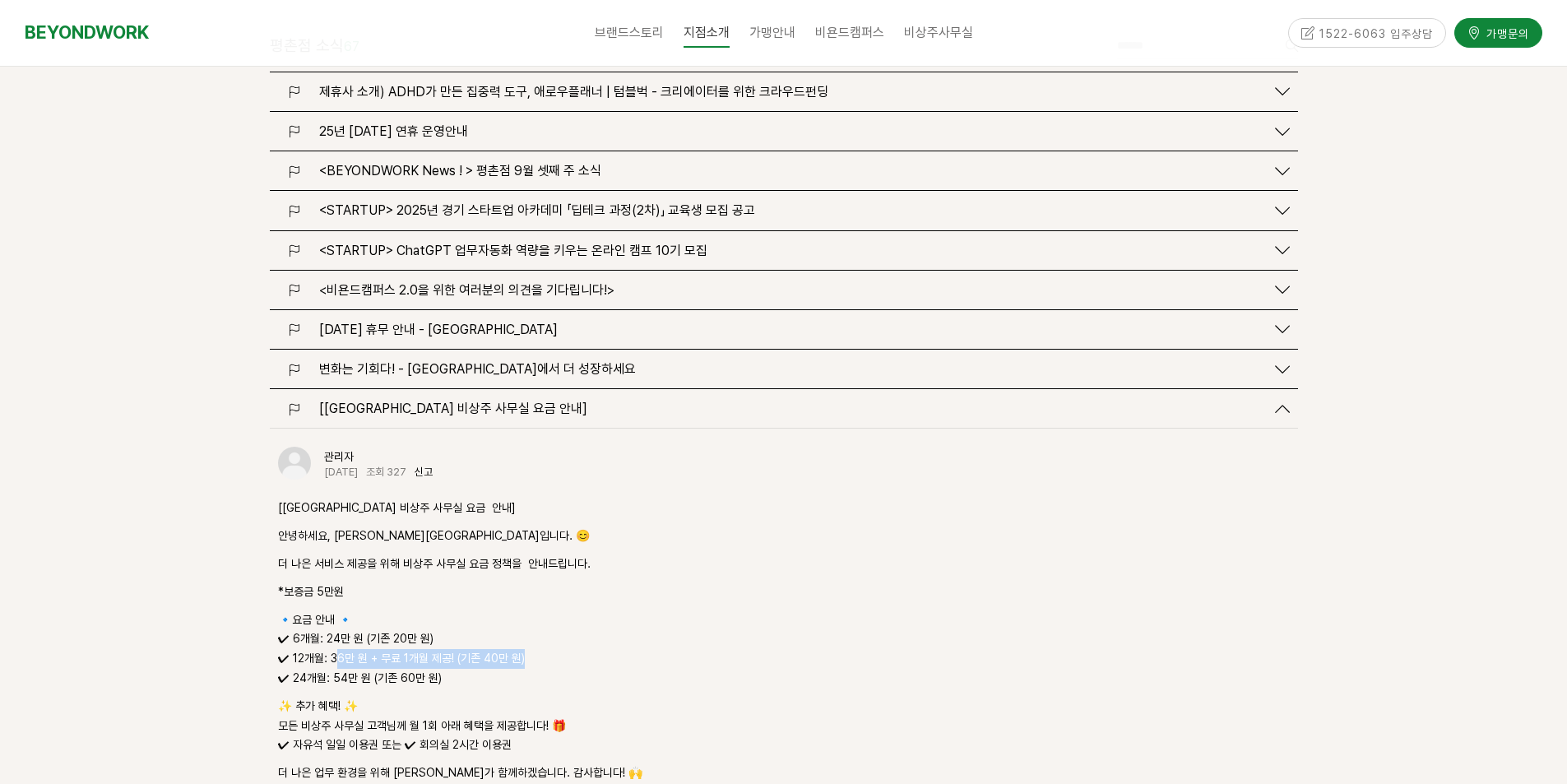
drag, startPoint x: 334, startPoint y: 596, endPoint x: 560, endPoint y: 587, distance: 226.2
click at [560, 610] on p "🔹요금 안내 🔹 ✔ 6개월: 24만 원 (기존 20만 원) ✔ 12개월: 36만 원 + 무료 1개월 제공! (기존 40만 원) ✔ 24개월: …" at bounding box center [784, 649] width 1012 height 78
click at [614, 610] on p "🔹요금 안내 🔹 ✔ 6개월: 24만 원 (기존 20만 원) ✔ 12개월: 36만 원 + 무료 1개월 제공! (기존 40만 원) ✔ 24개월: …" at bounding box center [784, 649] width 1012 height 78
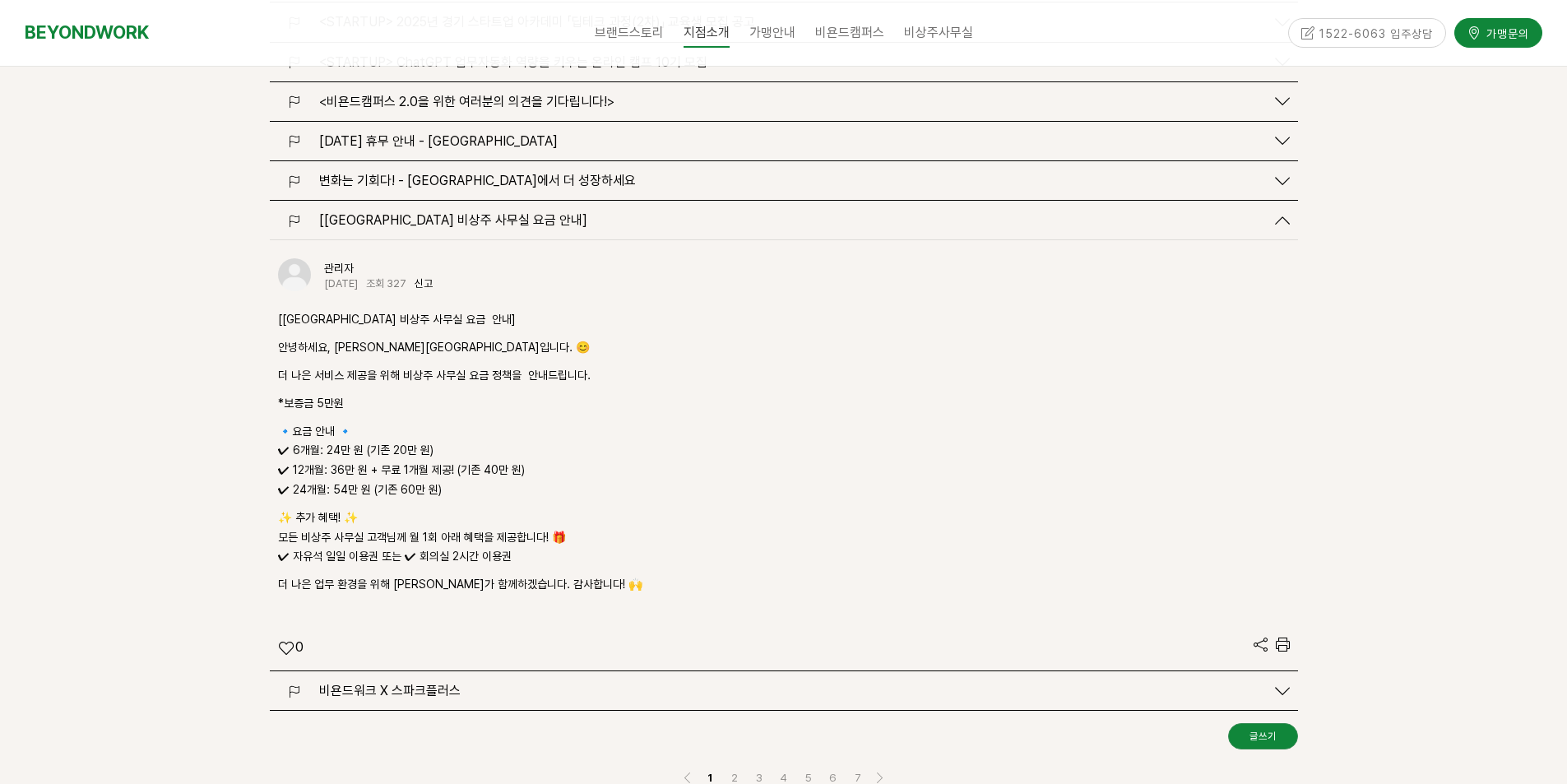
scroll to position [1973, 0]
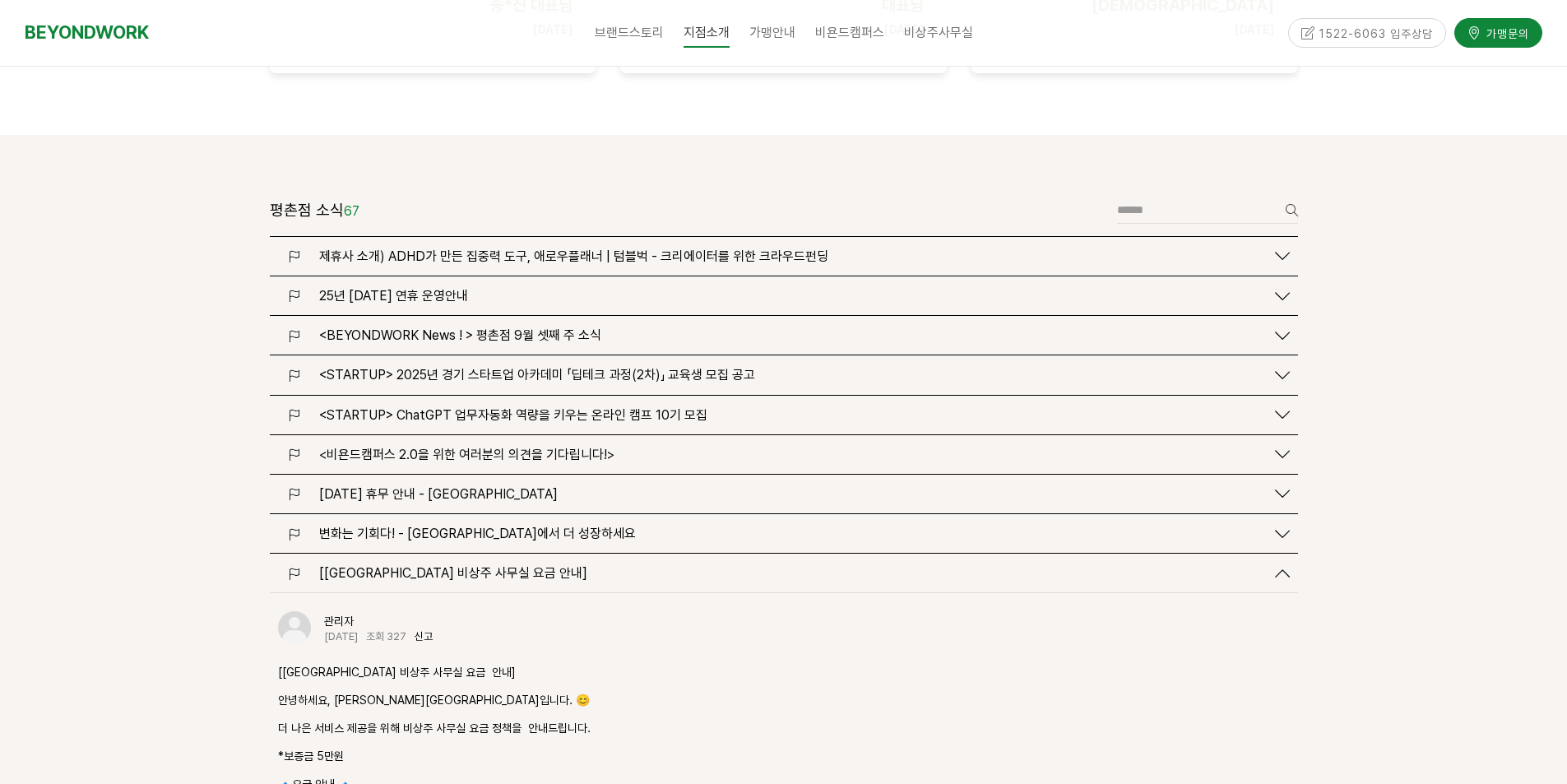
click at [1080, 746] on p "*보증금 5만원" at bounding box center [784, 756] width 1012 height 20
